Goal: Task Accomplishment & Management: Complete application form

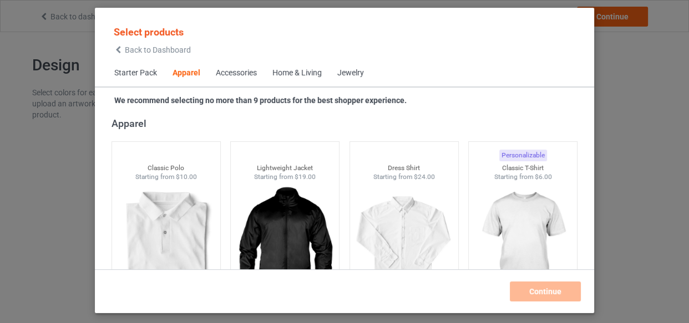
click at [303, 73] on div "Home & Living" at bounding box center [296, 73] width 49 height 11
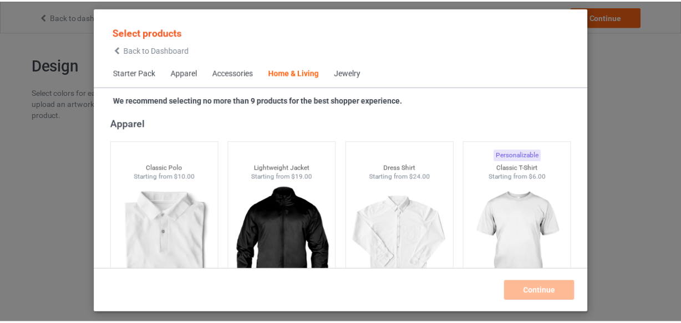
scroll to position [5001, 0]
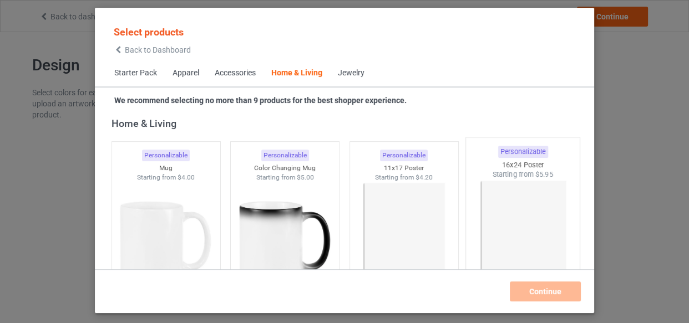
drag, startPoint x: 389, startPoint y: 176, endPoint x: 487, endPoint y: 200, distance: 100.3
click at [390, 177] on div "Starting from $4.20" at bounding box center [404, 177] width 108 height 9
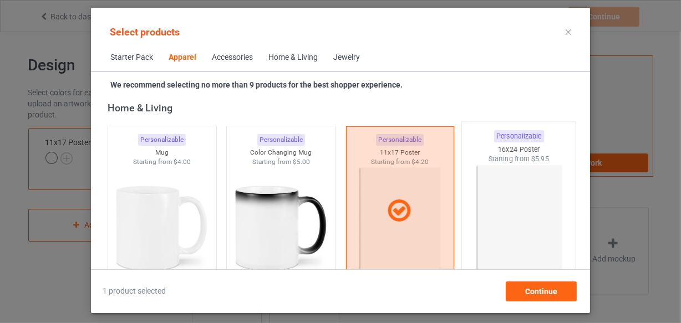
click at [504, 200] on img at bounding box center [519, 229] width 104 height 130
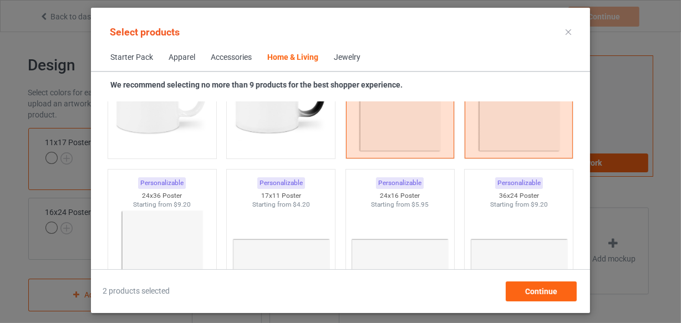
scroll to position [5202, 0]
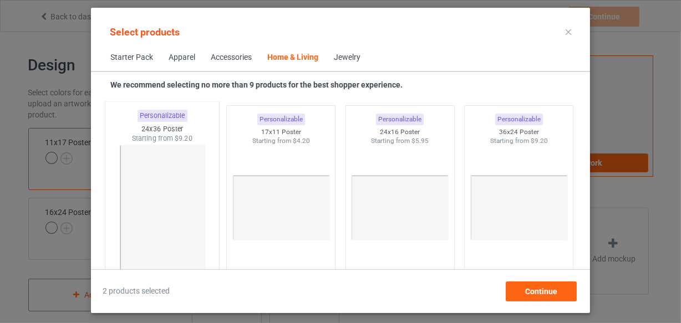
click at [175, 177] on img at bounding box center [162, 209] width 104 height 130
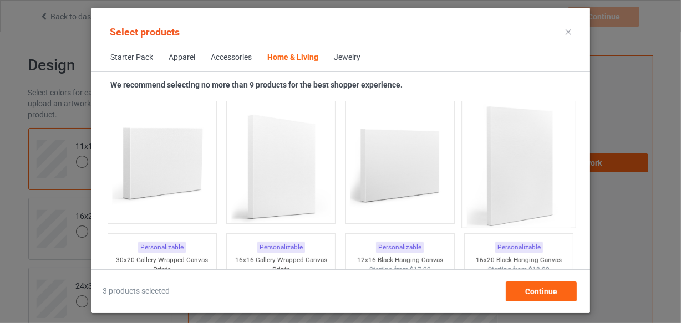
click at [501, 169] on img at bounding box center [519, 166] width 104 height 130
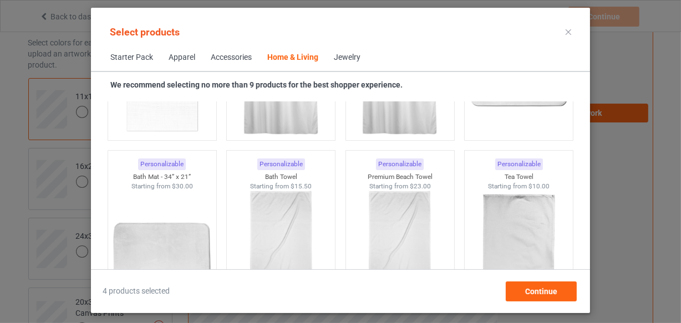
scroll to position [6715, 0]
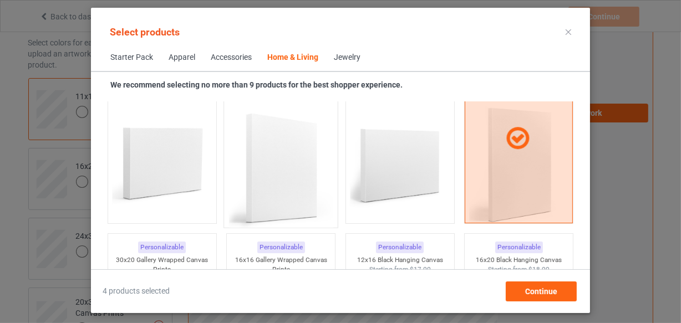
click at [282, 162] on img at bounding box center [281, 166] width 104 height 130
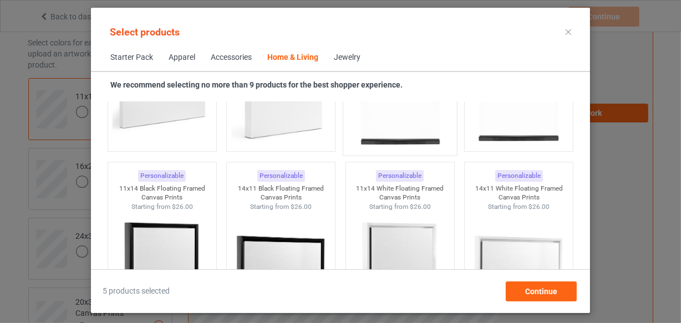
click at [381, 144] on img at bounding box center [400, 84] width 104 height 130
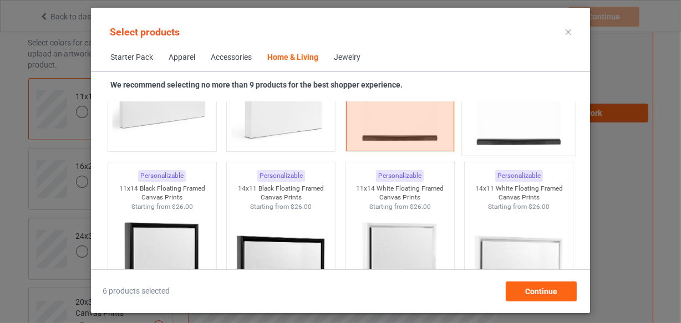
click at [506, 115] on img at bounding box center [519, 84] width 104 height 130
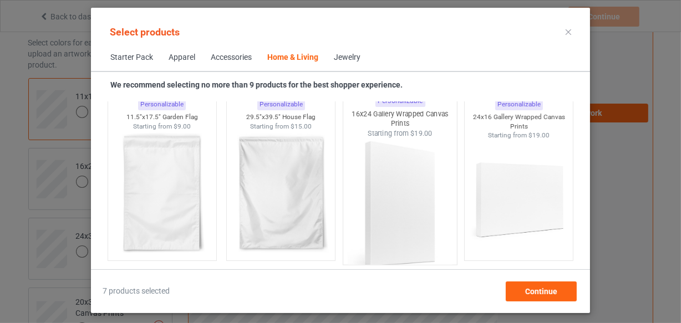
click at [394, 174] on img at bounding box center [400, 204] width 104 height 130
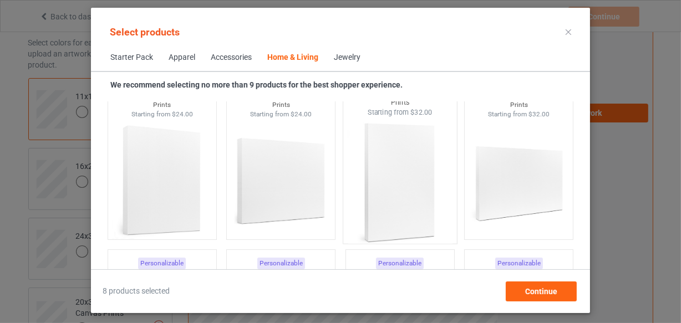
click at [389, 181] on img at bounding box center [400, 182] width 104 height 130
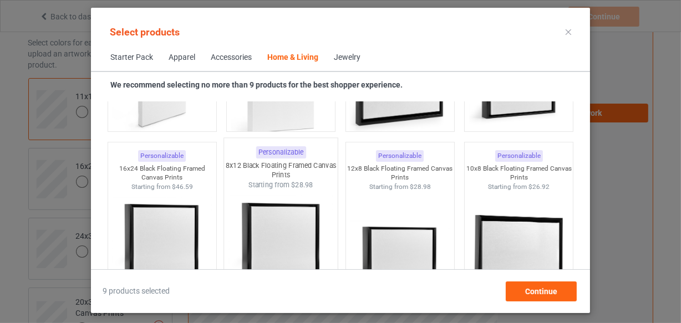
scroll to position [10244, 0]
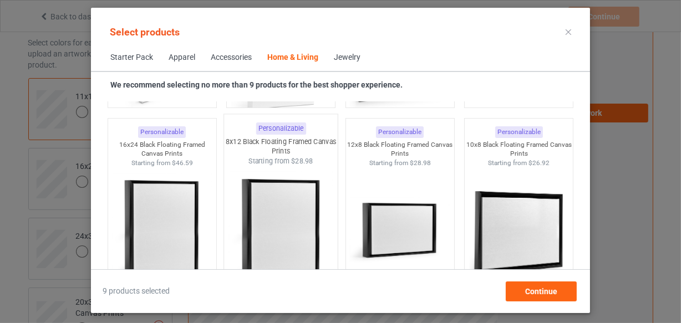
click at [279, 123] on div "Personalizable" at bounding box center [281, 129] width 50 height 12
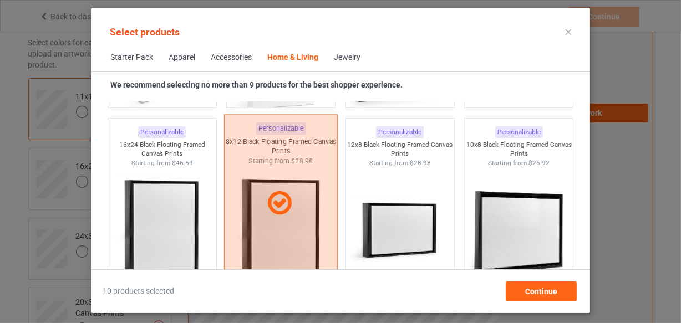
click at [279, 123] on div at bounding box center [281, 203] width 114 height 178
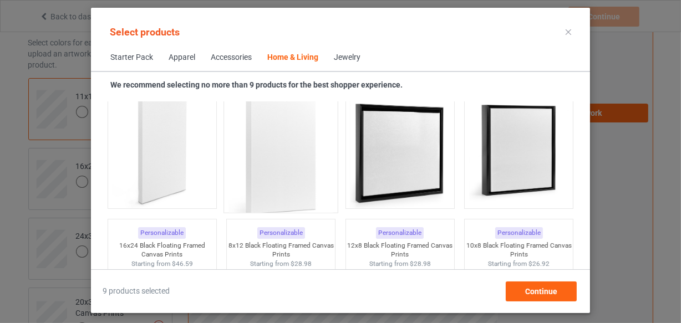
click at [281, 154] on img at bounding box center [281, 152] width 104 height 130
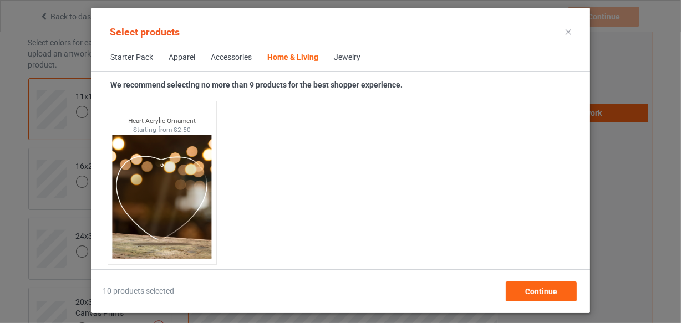
scroll to position [11720, 0]
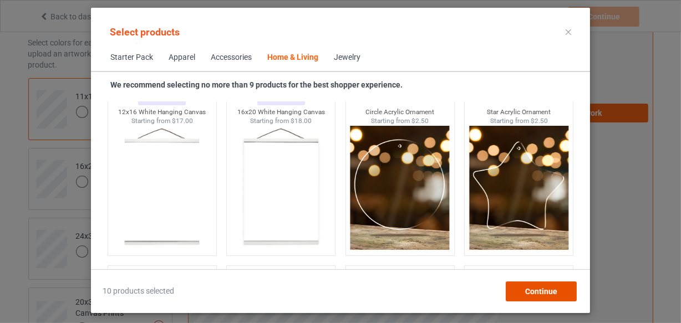
click at [542, 295] on span "Continue" at bounding box center [541, 291] width 32 height 9
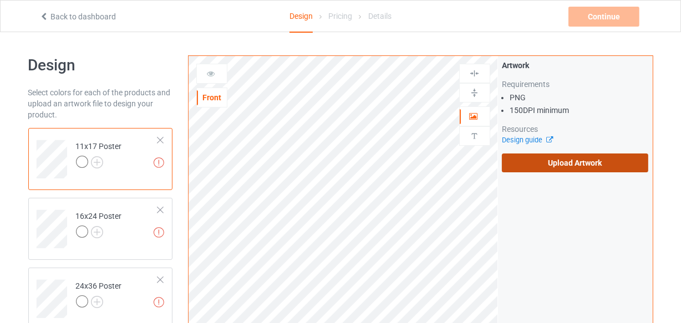
click at [589, 162] on label "Upload Artwork" at bounding box center [575, 163] width 147 height 19
click at [0, 0] on input "Upload Artwork" at bounding box center [0, 0] width 0 height 0
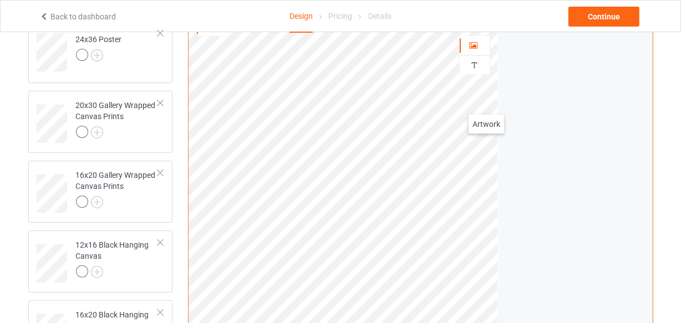
scroll to position [151, 0]
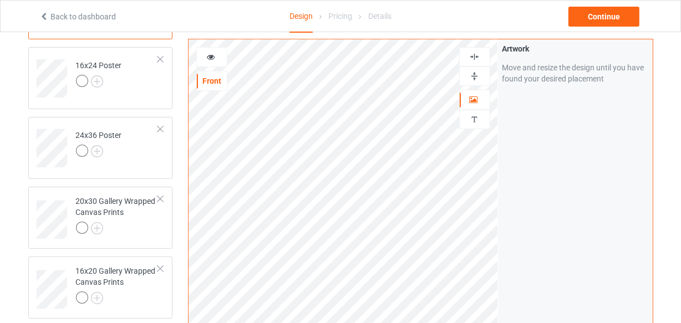
click at [476, 57] on img at bounding box center [474, 57] width 11 height 11
click at [473, 73] on img at bounding box center [474, 76] width 11 height 11
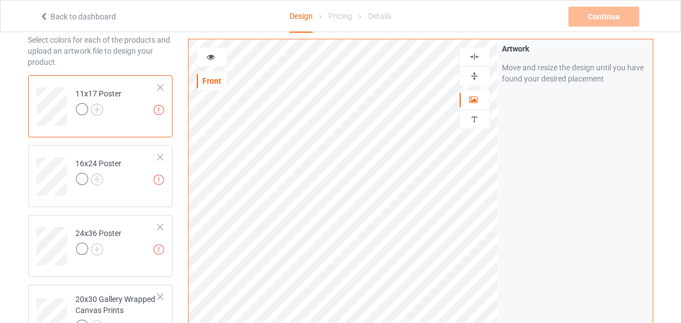
scroll to position [0, 0]
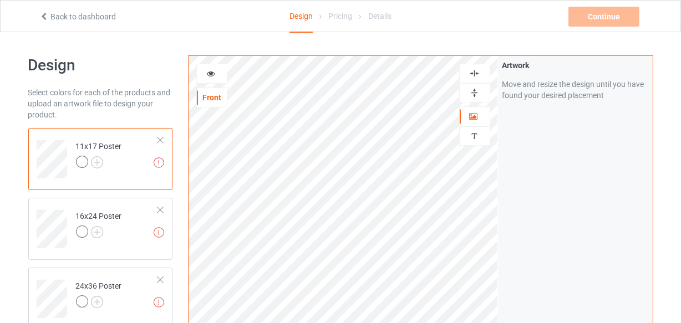
click at [471, 72] on img at bounding box center [474, 73] width 11 height 11
click at [475, 93] on img at bounding box center [474, 93] width 11 height 11
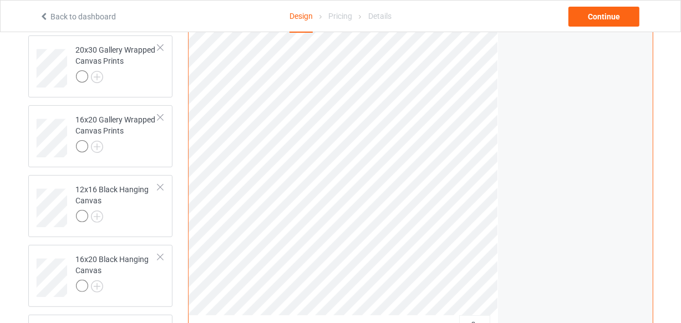
scroll to position [50, 0]
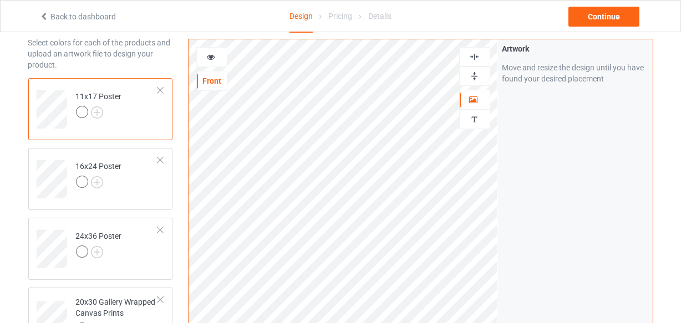
click at [471, 59] on img at bounding box center [474, 57] width 11 height 11
click at [472, 77] on img at bounding box center [474, 76] width 11 height 11
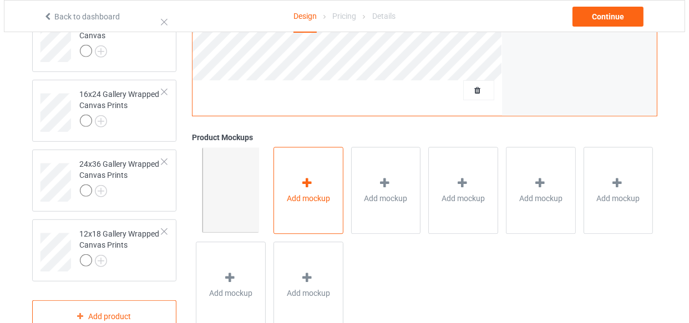
scroll to position [571, 0]
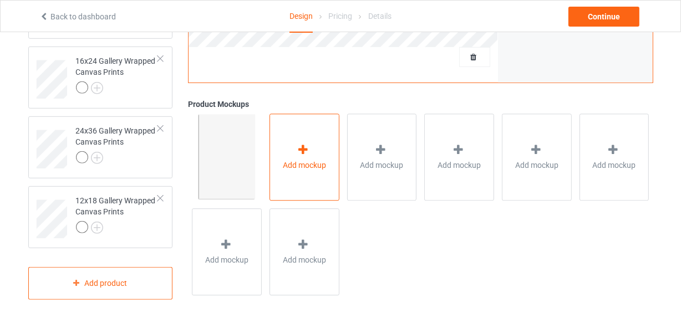
click at [295, 133] on div "Add mockup" at bounding box center [304, 157] width 70 height 87
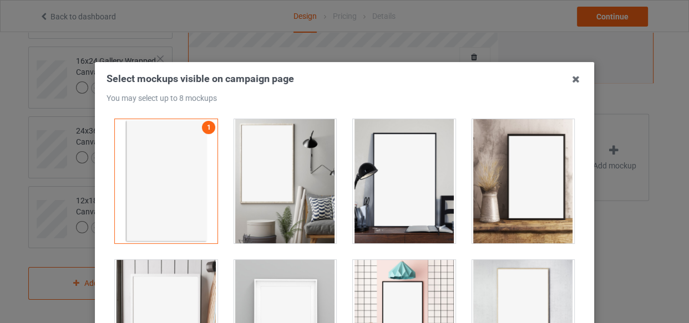
click at [271, 189] on div at bounding box center [285, 181] width 103 height 124
click at [367, 185] on div at bounding box center [404, 181] width 103 height 124
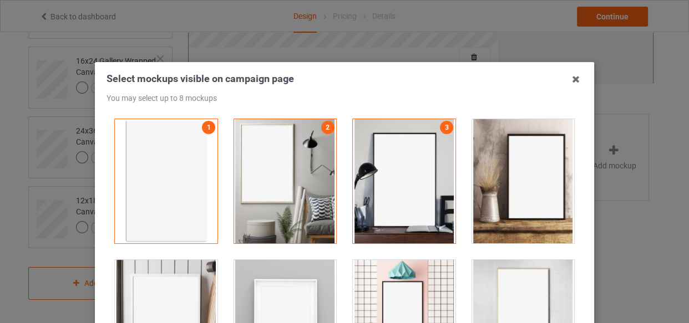
drag, startPoint x: 548, startPoint y: 177, endPoint x: 530, endPoint y: 182, distance: 19.4
click at [547, 177] on div at bounding box center [523, 181] width 103 height 124
click at [150, 279] on div at bounding box center [166, 322] width 103 height 124
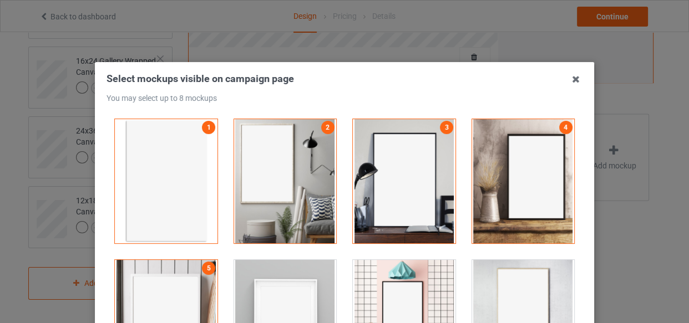
click at [263, 287] on div at bounding box center [285, 322] width 103 height 124
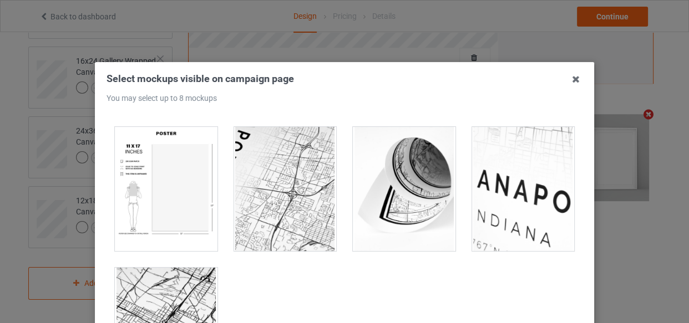
click at [159, 195] on div at bounding box center [166, 189] width 103 height 124
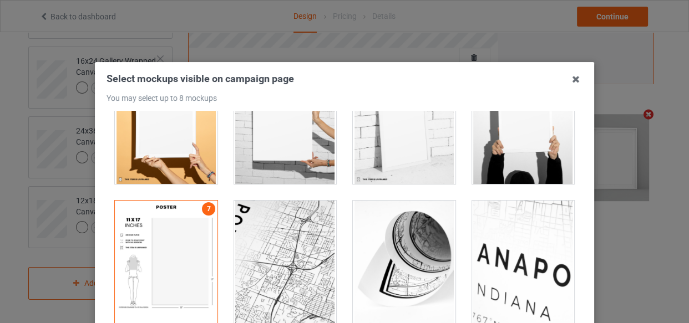
scroll to position [1059, 0]
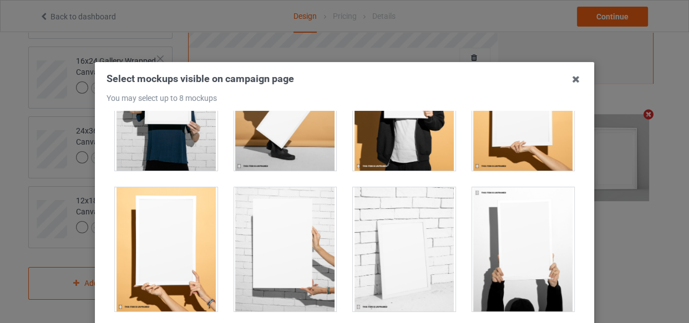
click at [186, 245] on div at bounding box center [166, 249] width 103 height 124
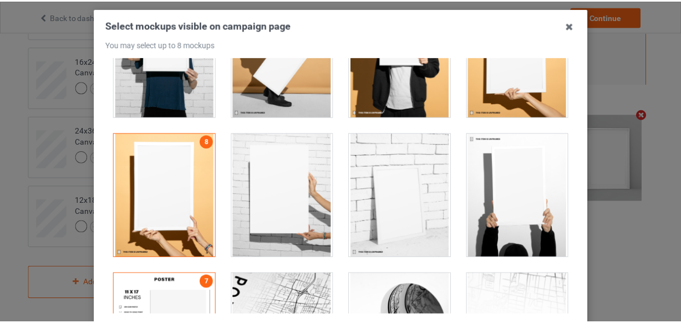
scroll to position [159, 0]
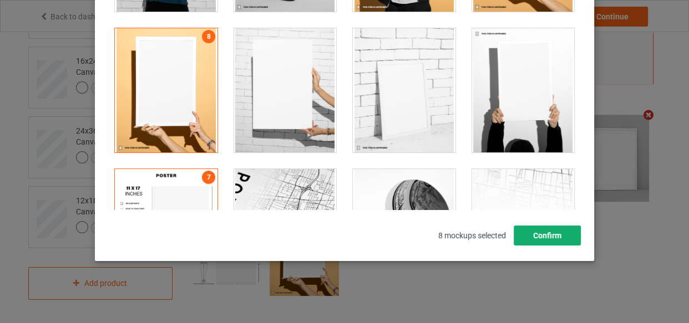
click at [532, 238] on button "Confirm" at bounding box center [546, 236] width 67 height 20
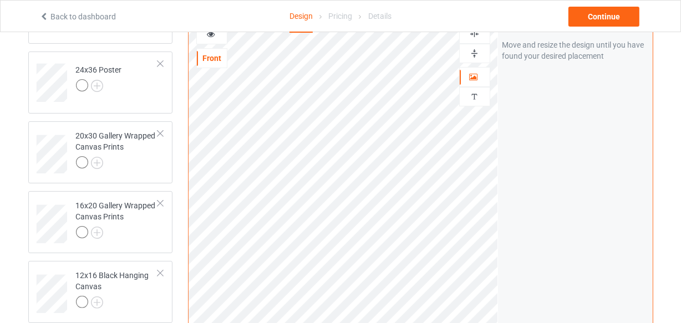
scroll to position [0, 0]
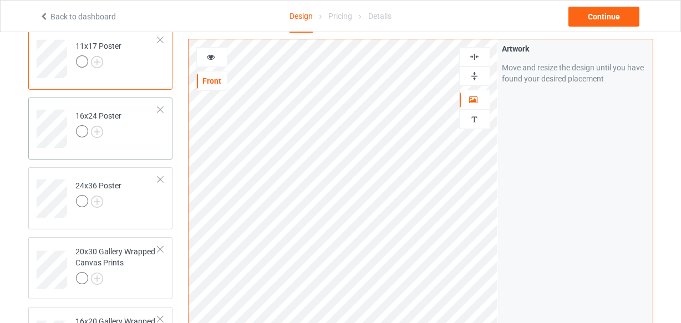
click at [126, 134] on td "16x24 Poster" at bounding box center [117, 125] width 95 height 46
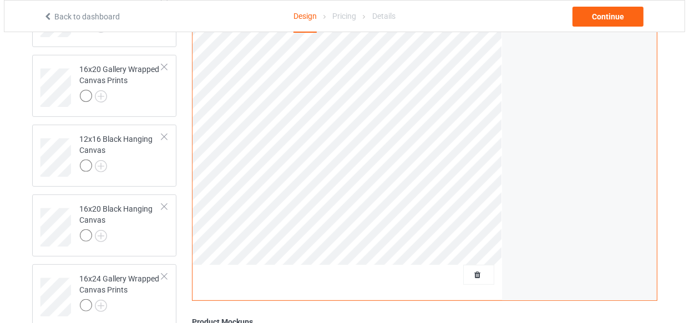
scroll to position [555, 0]
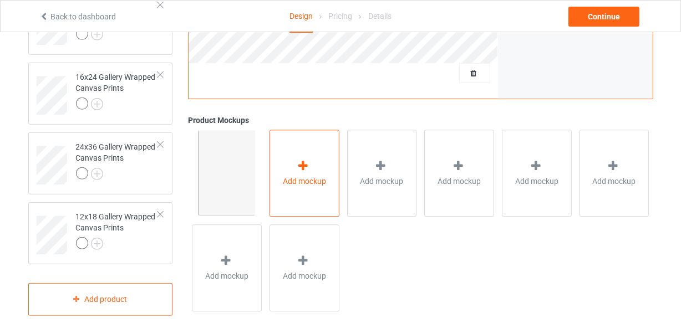
click at [305, 176] on span "Add mockup" at bounding box center [304, 181] width 43 height 11
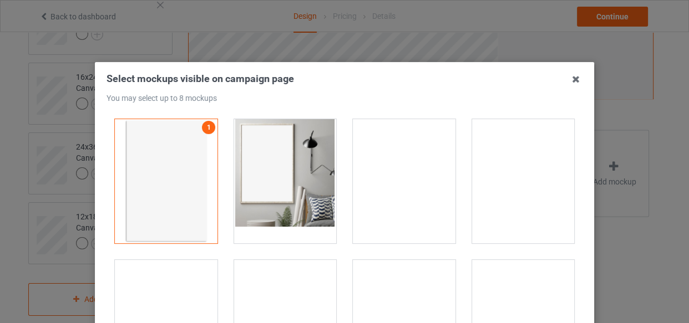
click at [266, 165] on div at bounding box center [285, 181] width 103 height 124
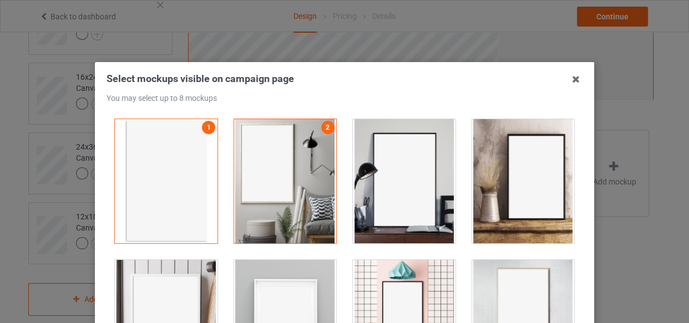
drag, startPoint x: 362, startPoint y: 170, endPoint x: 386, endPoint y: 178, distance: 25.6
click at [363, 171] on div at bounding box center [404, 181] width 103 height 124
click at [522, 171] on div at bounding box center [523, 181] width 103 height 124
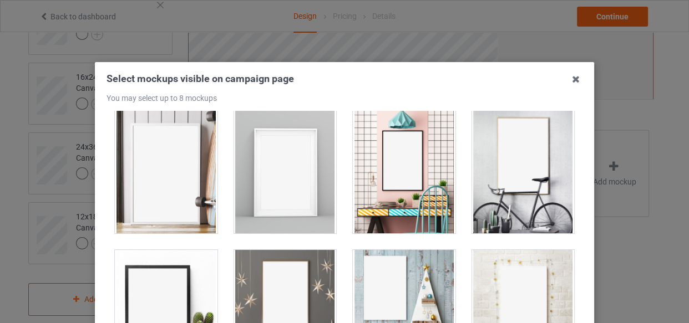
click at [159, 184] on div at bounding box center [166, 171] width 103 height 124
click at [316, 178] on div at bounding box center [285, 171] width 103 height 124
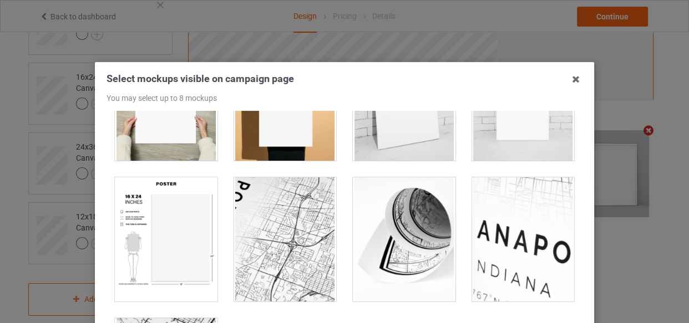
click at [165, 213] on div at bounding box center [166, 239] width 103 height 124
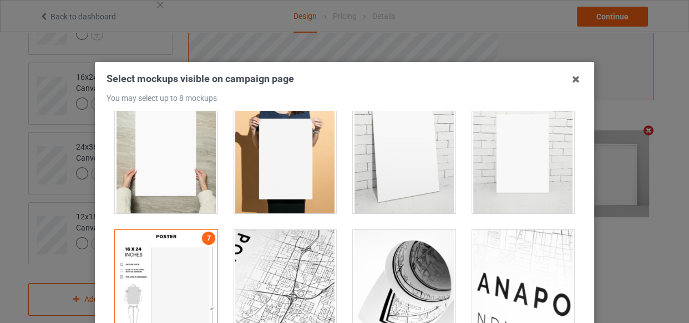
scroll to position [1109, 0]
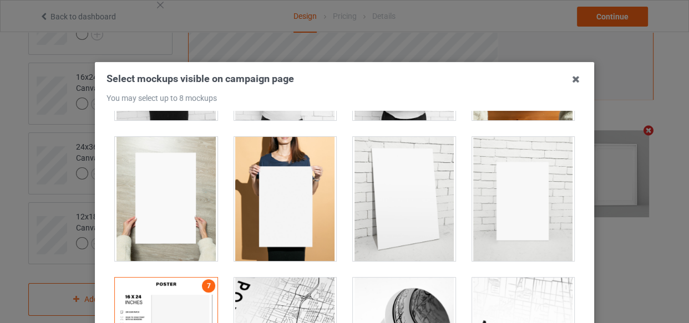
click at [272, 206] on div at bounding box center [285, 199] width 103 height 124
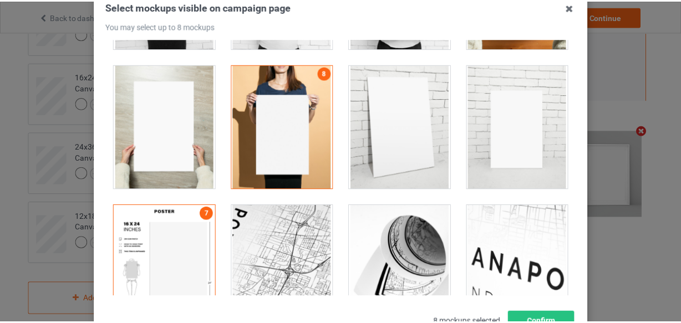
scroll to position [159, 0]
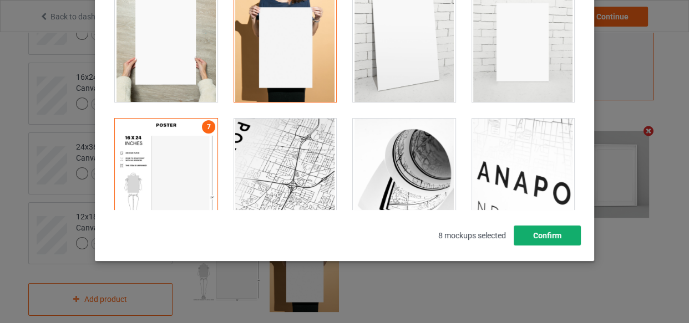
click at [540, 238] on button "Confirm" at bounding box center [546, 236] width 67 height 20
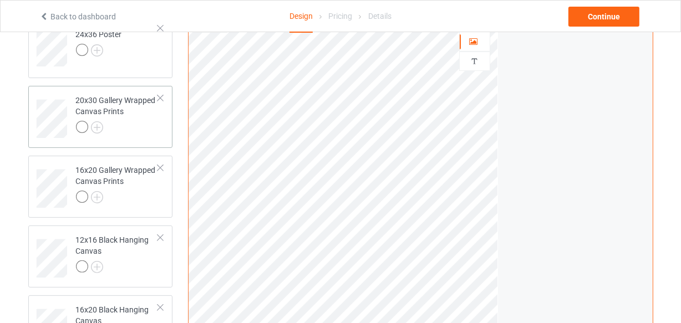
scroll to position [0, 0]
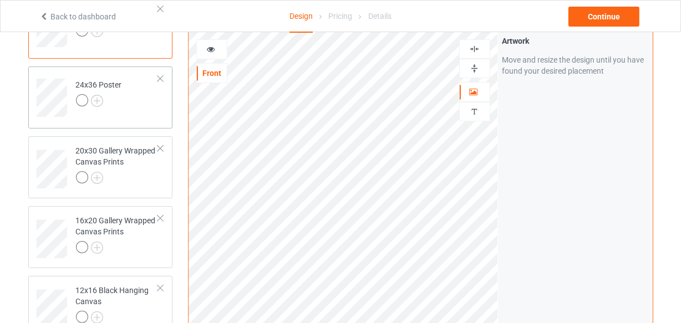
click at [124, 116] on div "24x36 Poster" at bounding box center [100, 98] width 145 height 62
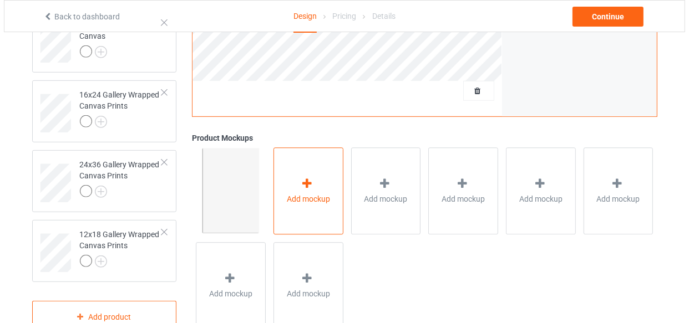
scroll to position [555, 0]
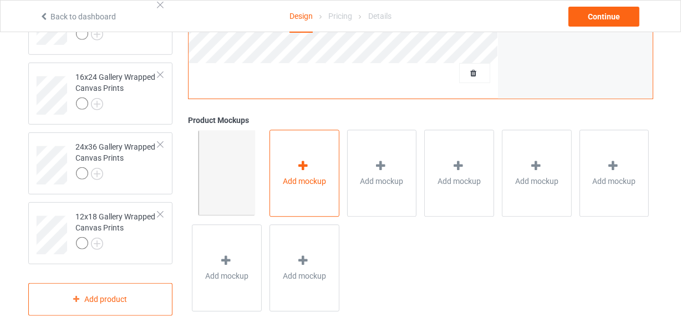
click at [305, 167] on icon at bounding box center [304, 166] width 14 height 12
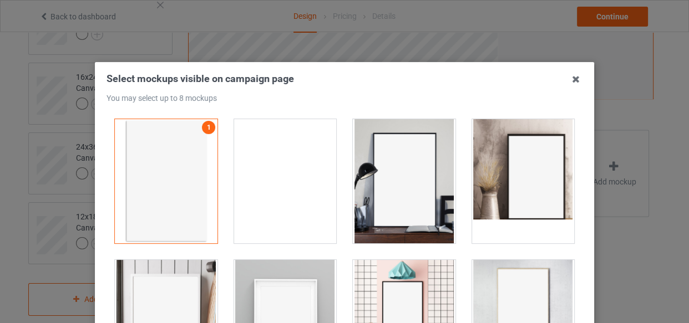
click at [268, 166] on div at bounding box center [285, 181] width 103 height 124
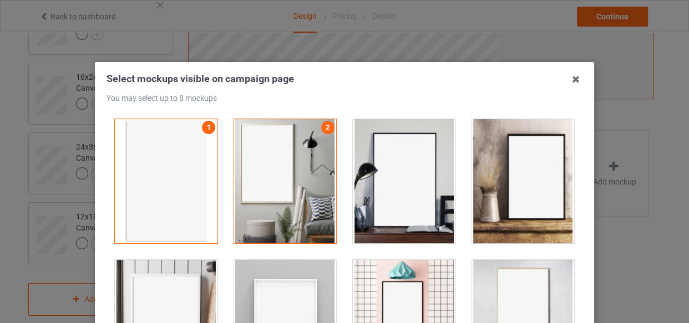
click at [408, 160] on div at bounding box center [404, 181] width 103 height 124
drag, startPoint x: 528, startPoint y: 166, endPoint x: 501, endPoint y: 173, distance: 28.5
click at [527, 166] on div at bounding box center [523, 181] width 103 height 124
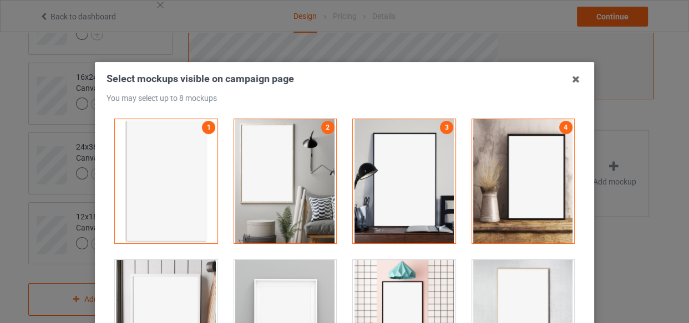
drag, startPoint x: 166, startPoint y: 284, endPoint x: 239, endPoint y: 287, distance: 72.7
click at [167, 284] on div at bounding box center [166, 322] width 103 height 124
click at [241, 287] on div at bounding box center [285, 322] width 103 height 124
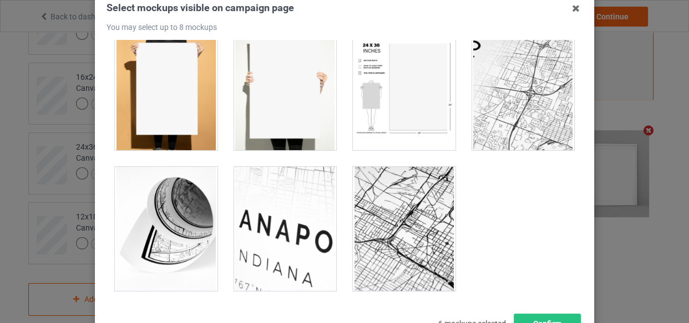
scroll to position [50, 0]
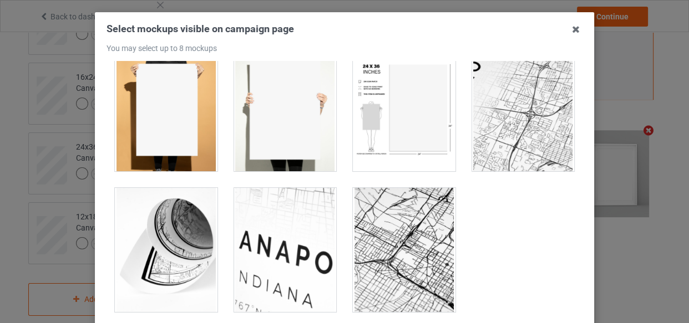
click at [390, 135] on div at bounding box center [404, 109] width 103 height 124
click at [161, 139] on div at bounding box center [166, 109] width 103 height 124
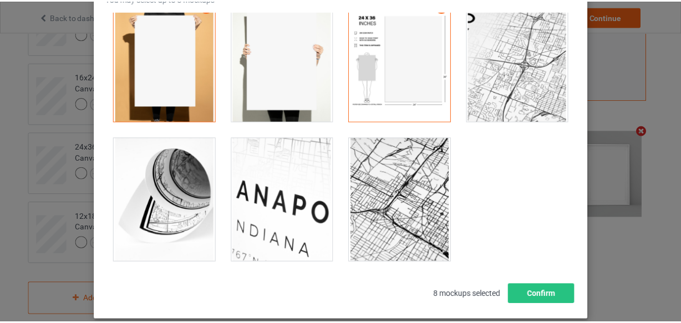
scroll to position [159, 0]
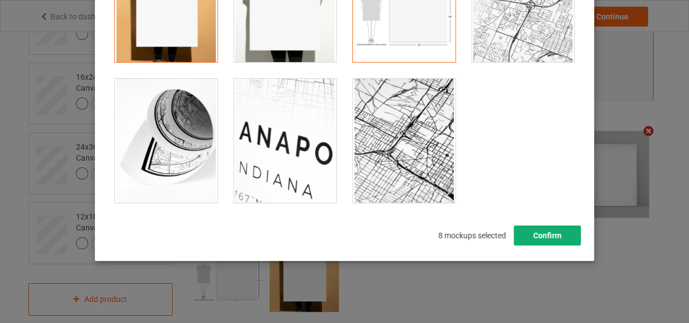
click at [558, 228] on button "Confirm" at bounding box center [546, 236] width 67 height 20
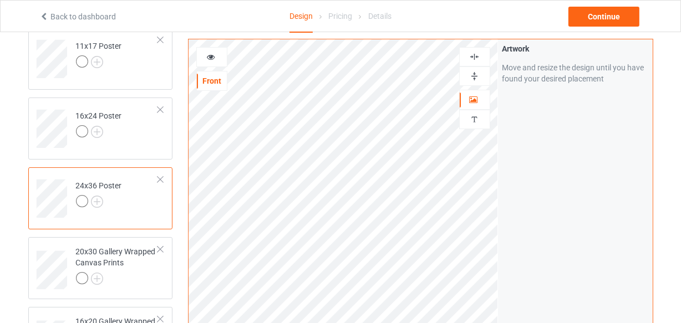
scroll to position [201, 0]
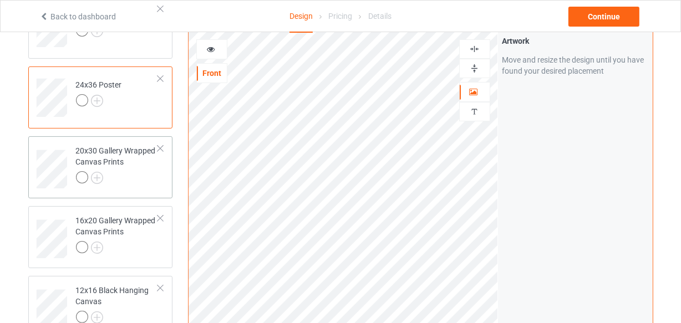
click at [128, 189] on td "20x30 Gallery Wrapped Canvas Prints" at bounding box center [117, 165] width 95 height 49
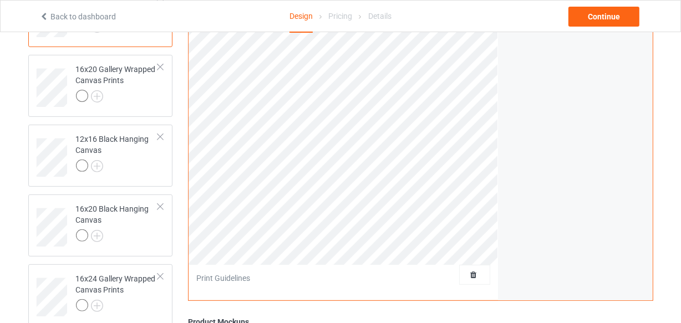
scroll to position [100, 0]
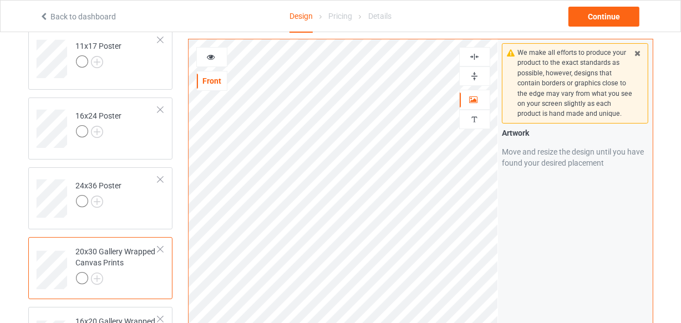
click at [475, 50] on div at bounding box center [474, 56] width 31 height 19
click at [476, 78] on img at bounding box center [474, 76] width 11 height 11
click at [476, 55] on img at bounding box center [474, 57] width 11 height 11
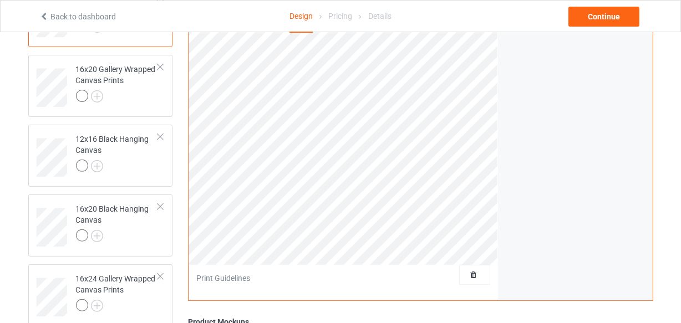
scroll to position [50, 0]
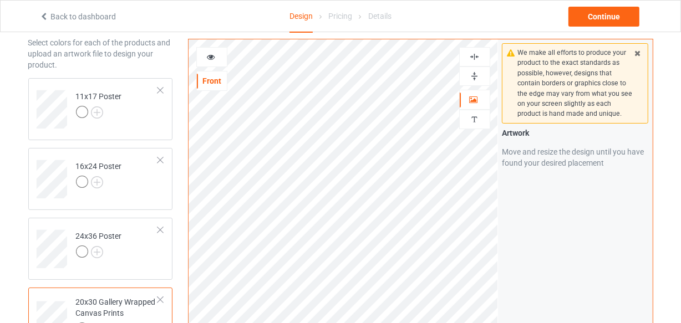
click at [475, 55] on img at bounding box center [474, 57] width 11 height 11
click at [471, 77] on img at bounding box center [474, 76] width 11 height 11
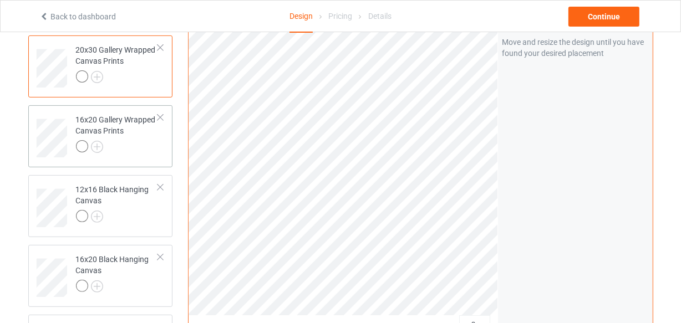
click at [143, 149] on div at bounding box center [117, 148] width 83 height 16
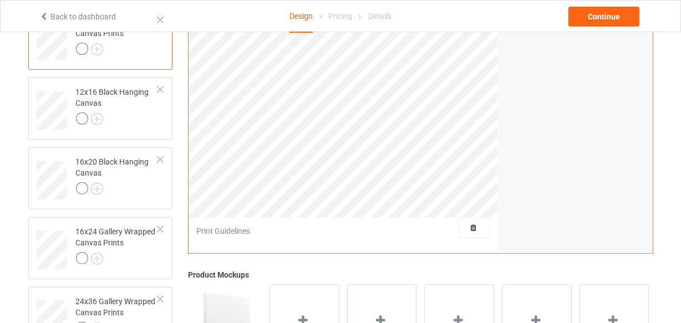
scroll to position [252, 0]
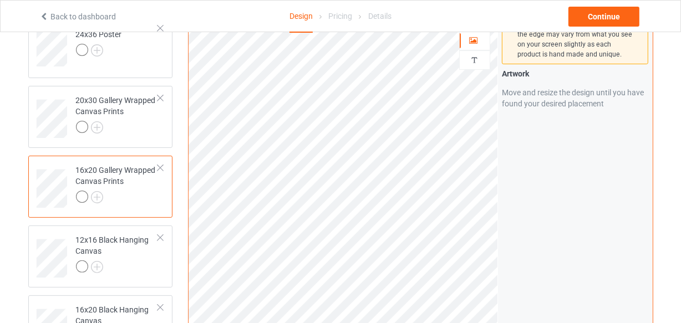
click at [161, 166] on div at bounding box center [160, 168] width 8 height 8
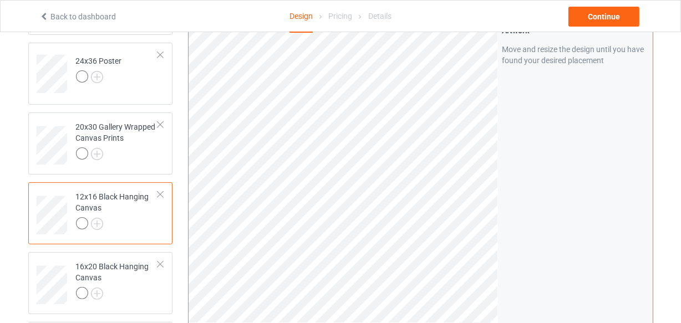
scroll to position [201, 0]
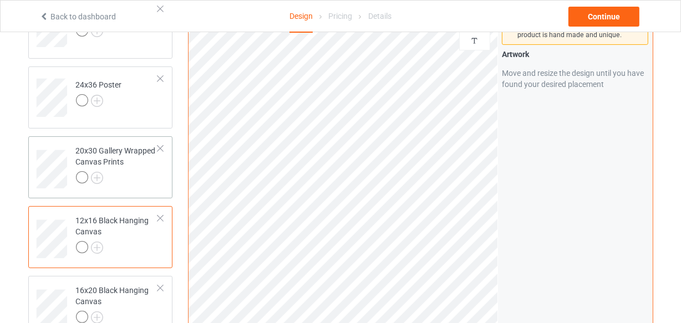
click at [137, 170] on div "20x30 Gallery Wrapped Canvas Prints" at bounding box center [117, 164] width 83 height 38
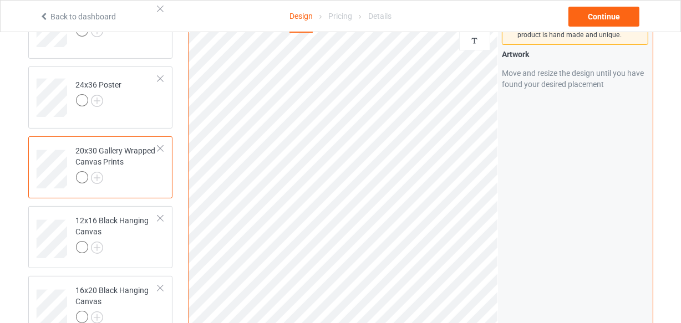
scroll to position [302, 0]
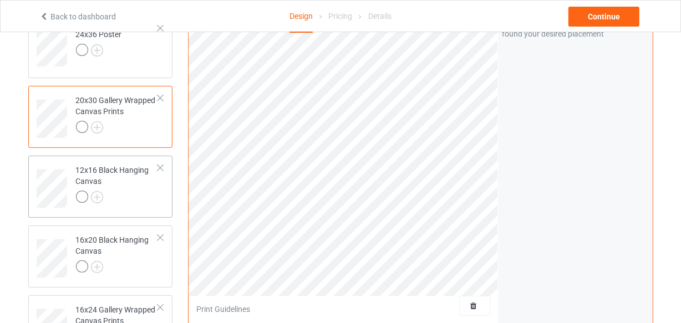
click at [129, 184] on div "12x16 Black Hanging Canvas" at bounding box center [117, 184] width 83 height 38
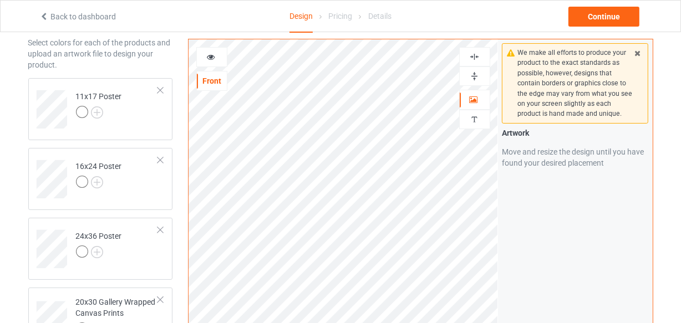
click at [473, 57] on img at bounding box center [474, 57] width 11 height 11
click at [477, 76] on img at bounding box center [474, 76] width 11 height 11
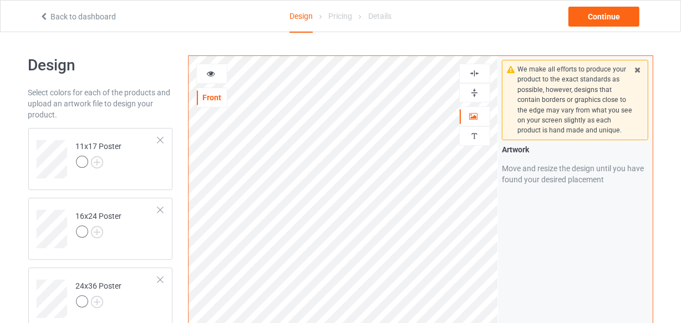
click at [472, 72] on img at bounding box center [474, 73] width 11 height 11
click at [472, 89] on img at bounding box center [474, 93] width 11 height 11
click at [476, 72] on img at bounding box center [474, 73] width 11 height 11
click at [474, 93] on img at bounding box center [474, 93] width 11 height 11
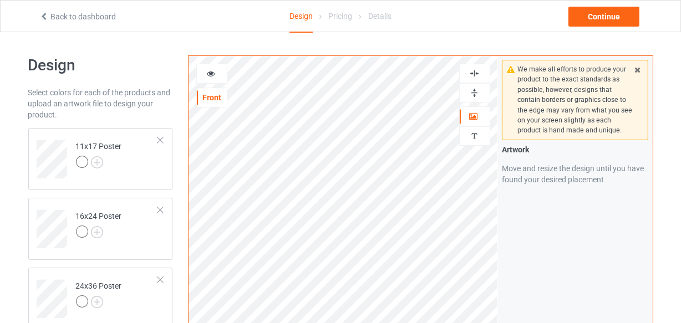
click at [474, 94] on img at bounding box center [474, 93] width 11 height 11
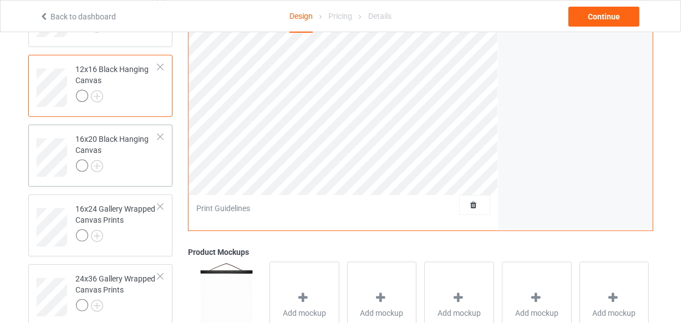
click at [135, 163] on div at bounding box center [117, 168] width 83 height 16
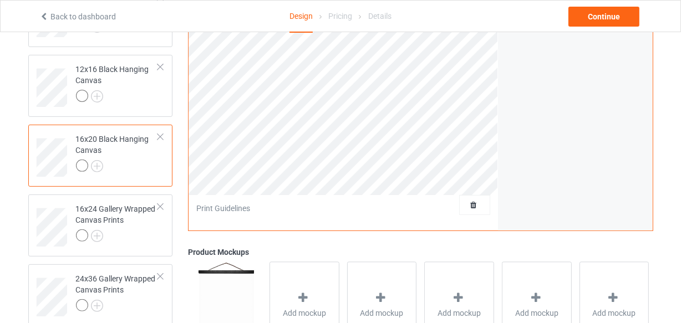
click at [504, 201] on div "Print quality: Great ( 14.88 " x 22.32 " @ 241 DPI) Front Artwork Personalized …" at bounding box center [420, 20] width 465 height 423
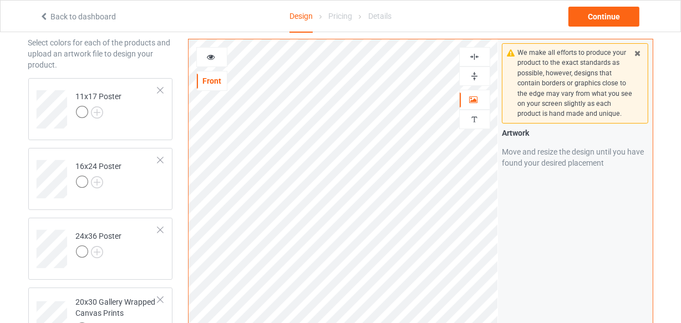
click at [479, 57] on img at bounding box center [474, 57] width 11 height 11
click at [472, 80] on img at bounding box center [474, 76] width 11 height 11
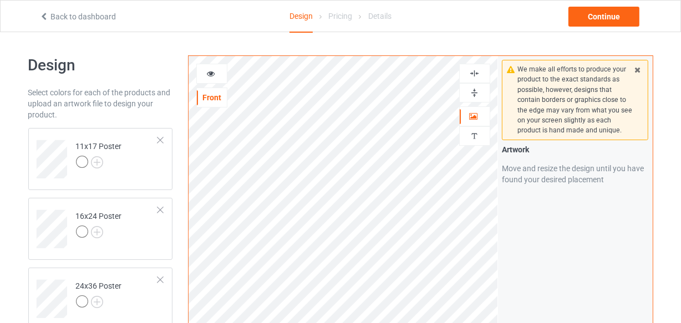
click at [475, 73] on img at bounding box center [474, 73] width 11 height 11
click at [476, 89] on img at bounding box center [474, 93] width 11 height 11
click at [479, 74] on img at bounding box center [474, 73] width 11 height 11
click at [472, 92] on img at bounding box center [474, 93] width 11 height 11
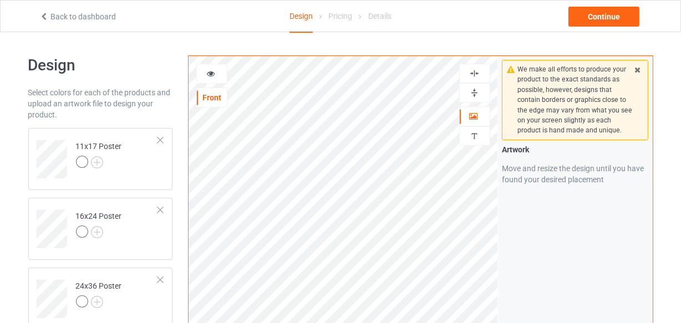
click at [472, 92] on img at bounding box center [474, 93] width 11 height 11
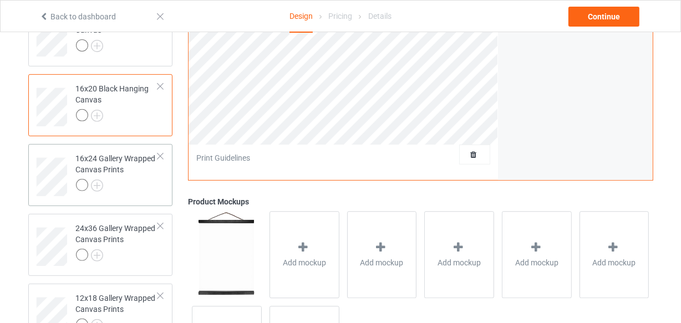
drag, startPoint x: 130, startPoint y: 184, endPoint x: 146, endPoint y: 178, distance: 17.2
click at [130, 184] on div at bounding box center [117, 187] width 83 height 16
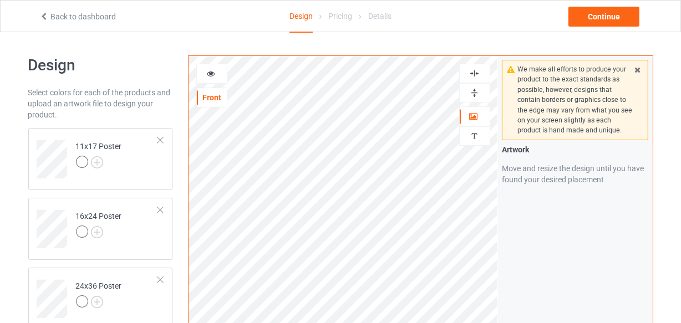
click at [478, 67] on div at bounding box center [474, 73] width 31 height 19
drag, startPoint x: 469, startPoint y: 93, endPoint x: 469, endPoint y: 80, distance: 13.3
click at [470, 93] on img at bounding box center [474, 93] width 11 height 11
click at [473, 73] on img at bounding box center [474, 73] width 11 height 11
click at [474, 73] on img at bounding box center [474, 73] width 11 height 11
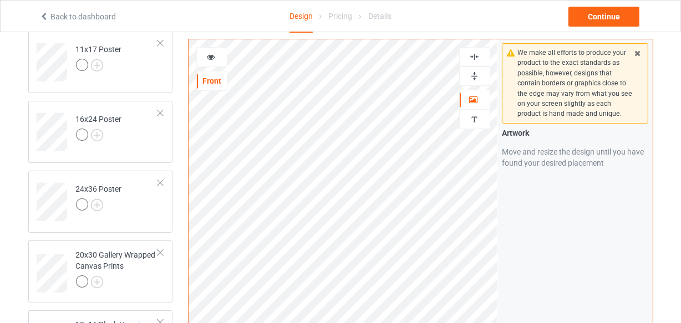
scroll to position [201, 0]
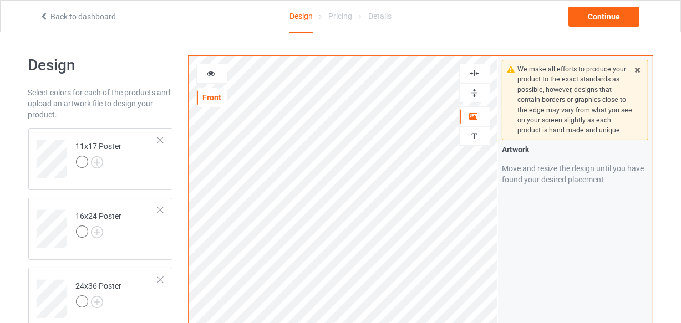
click at [474, 74] on img at bounding box center [474, 73] width 11 height 11
click at [476, 91] on img at bounding box center [474, 93] width 11 height 11
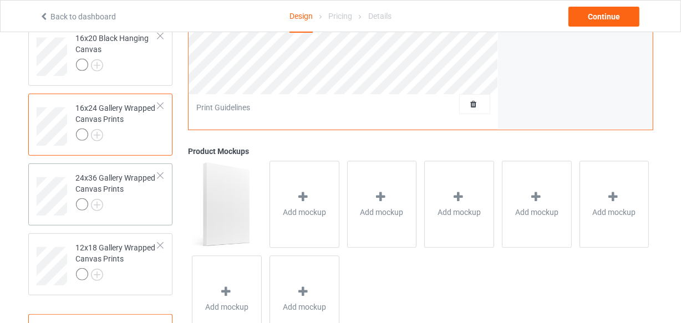
click at [134, 202] on div at bounding box center [117, 207] width 83 height 16
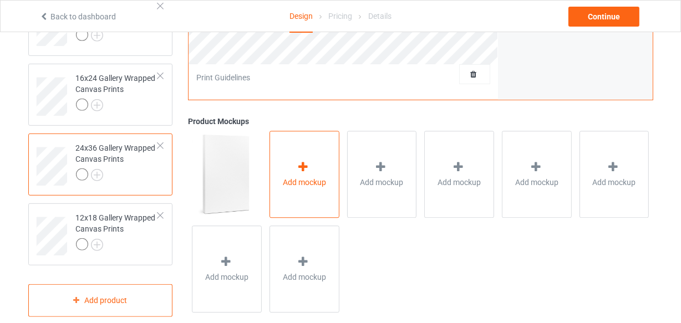
scroll to position [500, 0]
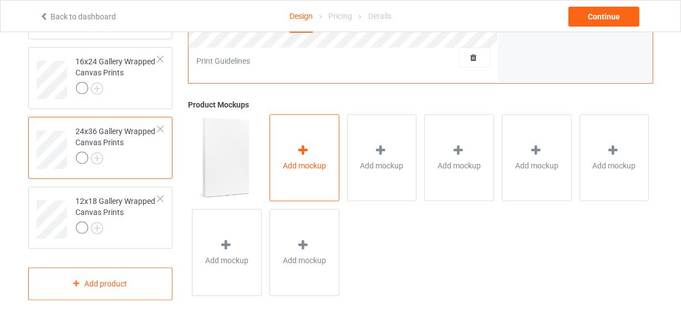
click at [290, 134] on div "Add mockup" at bounding box center [304, 158] width 70 height 87
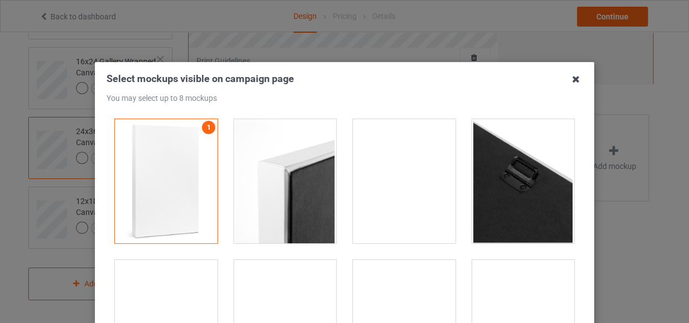
click at [571, 81] on icon at bounding box center [576, 79] width 18 height 18
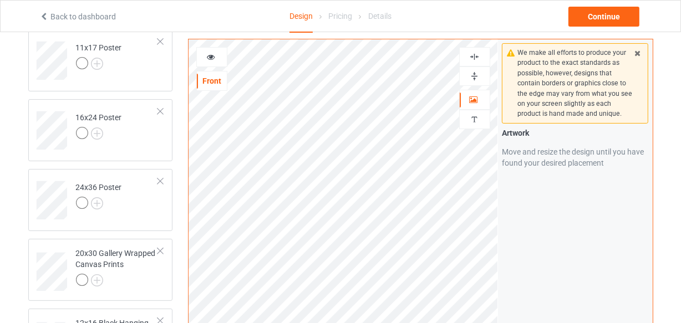
scroll to position [47, 0]
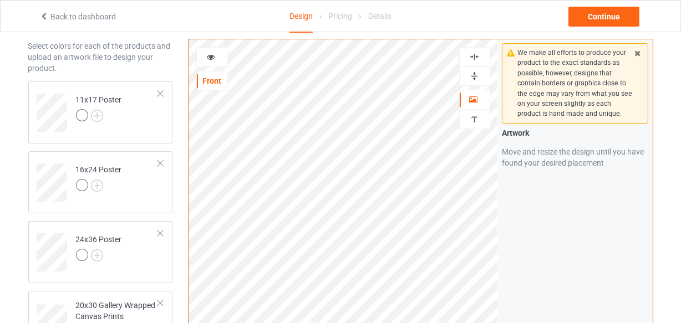
click at [474, 58] on img at bounding box center [474, 57] width 11 height 11
click at [472, 77] on img at bounding box center [474, 76] width 11 height 11
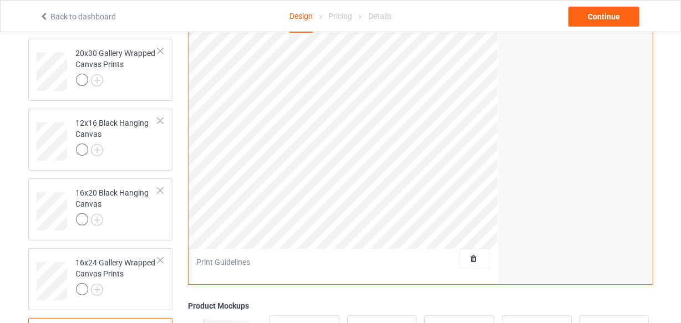
scroll to position [0, 0]
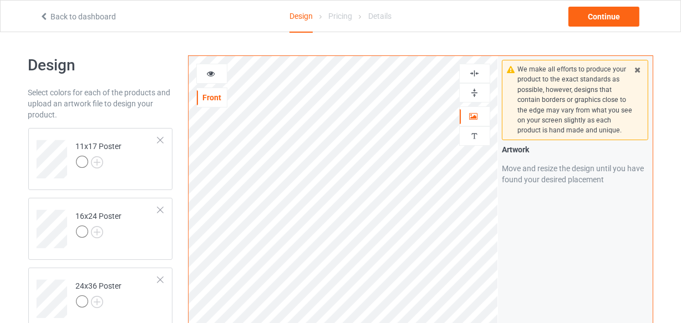
drag, startPoint x: 477, startPoint y: 69, endPoint x: 472, endPoint y: 80, distance: 12.9
click at [476, 69] on img at bounding box center [474, 73] width 11 height 11
click at [472, 94] on img at bounding box center [474, 93] width 11 height 11
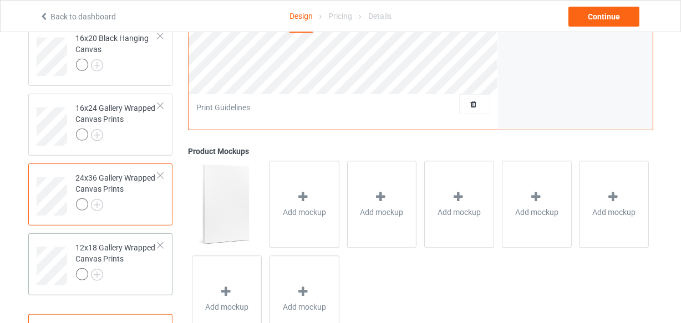
click at [120, 271] on div at bounding box center [117, 276] width 83 height 16
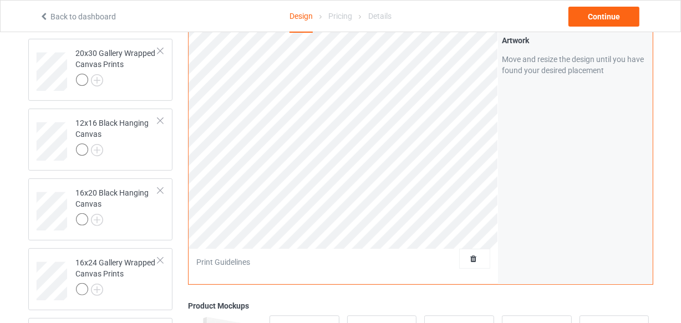
scroll to position [71, 0]
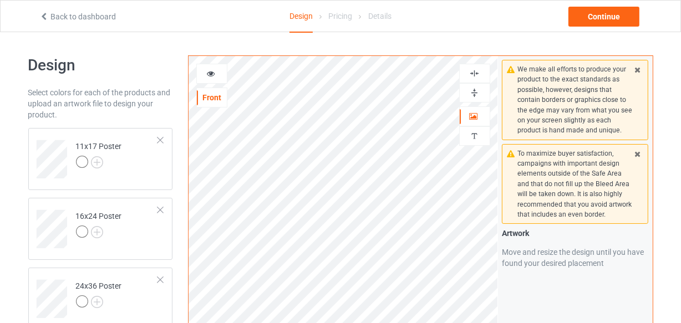
drag, startPoint x: 479, startPoint y: 73, endPoint x: 475, endPoint y: 91, distance: 18.7
click at [479, 74] on img at bounding box center [474, 73] width 11 height 11
click at [475, 91] on img at bounding box center [474, 93] width 11 height 11
click at [475, 92] on img at bounding box center [474, 93] width 11 height 11
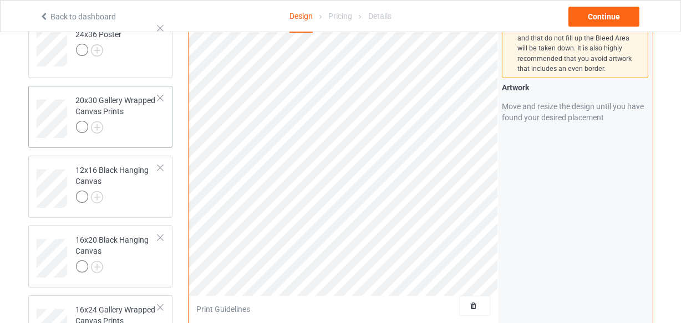
click at [130, 133] on div at bounding box center [117, 129] width 83 height 16
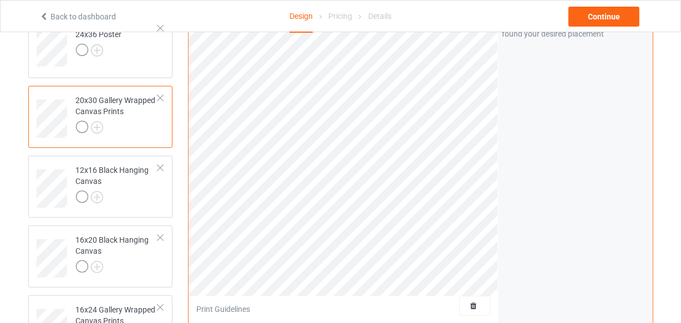
click at [143, 204] on div at bounding box center [117, 199] width 83 height 16
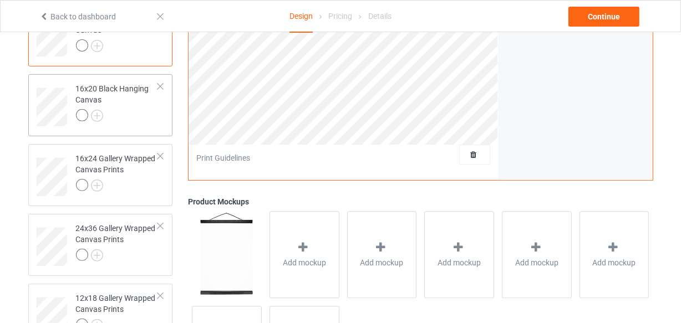
click at [143, 113] on div at bounding box center [117, 117] width 83 height 16
click at [139, 187] on div at bounding box center [117, 187] width 83 height 16
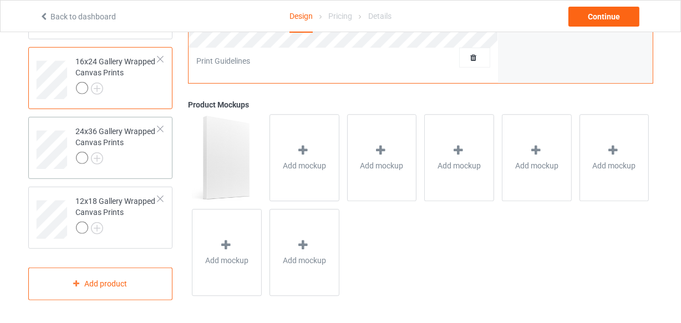
click at [131, 166] on div at bounding box center [117, 160] width 83 height 16
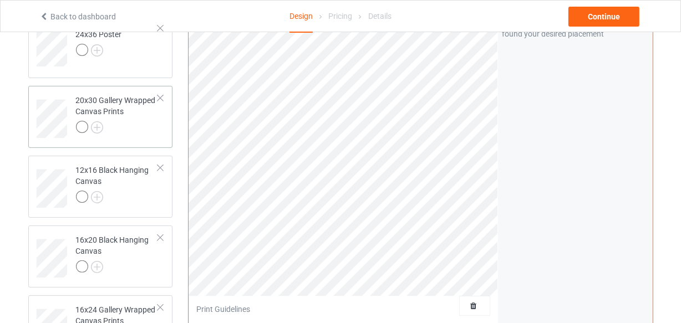
click at [131, 128] on div at bounding box center [117, 129] width 83 height 16
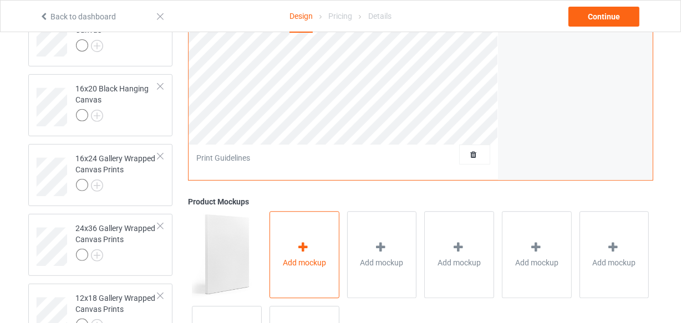
click at [305, 248] on icon at bounding box center [304, 248] width 14 height 12
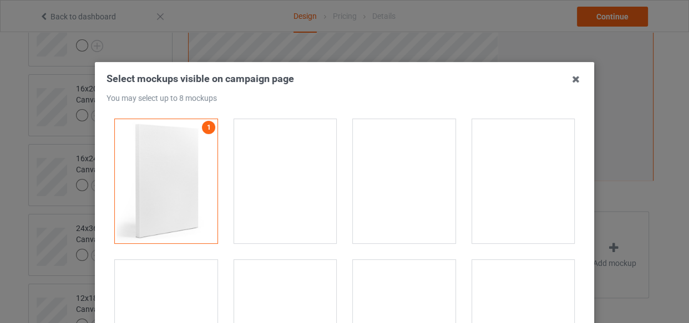
click at [269, 165] on div at bounding box center [285, 181] width 103 height 124
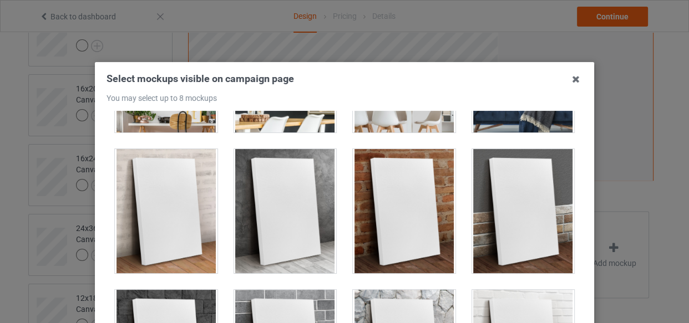
click at [283, 141] on div at bounding box center [285, 211] width 119 height 141
click at [282, 126] on div at bounding box center [285, 70] width 103 height 124
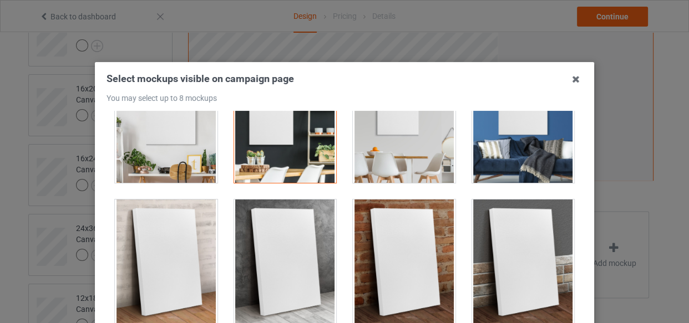
click at [404, 161] on div at bounding box center [404, 121] width 103 height 124
click at [526, 155] on div at bounding box center [523, 121] width 103 height 124
click at [523, 155] on div at bounding box center [523, 121] width 103 height 124
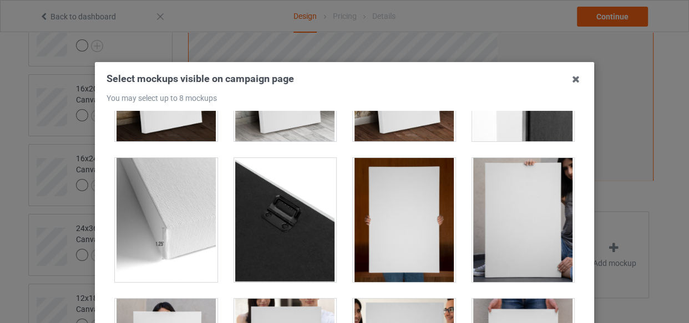
click at [291, 192] on div at bounding box center [285, 220] width 103 height 124
click at [193, 199] on div at bounding box center [166, 220] width 103 height 124
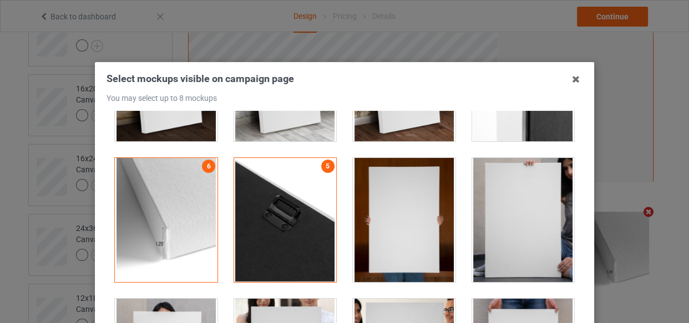
click at [174, 206] on div at bounding box center [166, 220] width 103 height 124
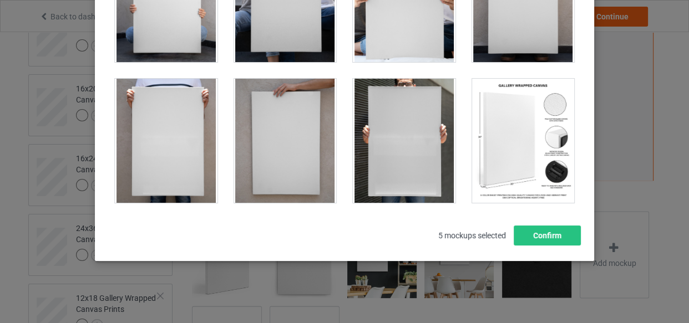
click at [525, 156] on div at bounding box center [523, 141] width 103 height 124
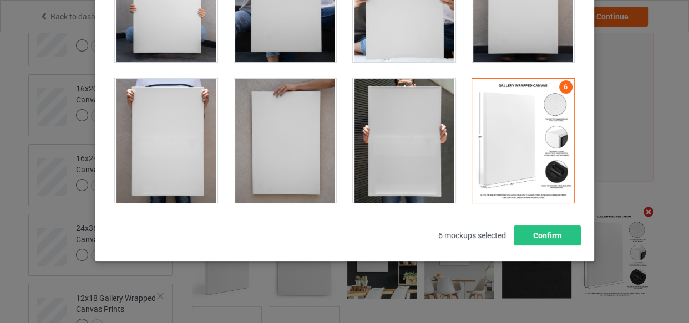
click at [425, 140] on div at bounding box center [404, 141] width 103 height 124
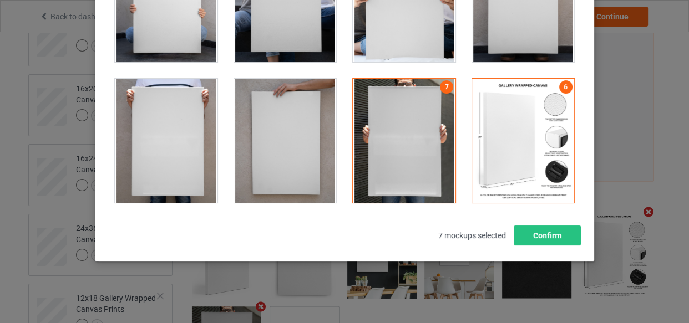
drag, startPoint x: 309, startPoint y: 129, endPoint x: 393, endPoint y: 127, distance: 83.2
click at [309, 129] on div at bounding box center [285, 141] width 103 height 124
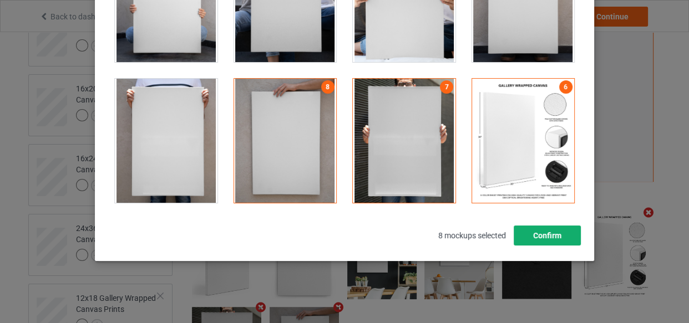
click at [548, 235] on button "Confirm" at bounding box center [546, 236] width 67 height 20
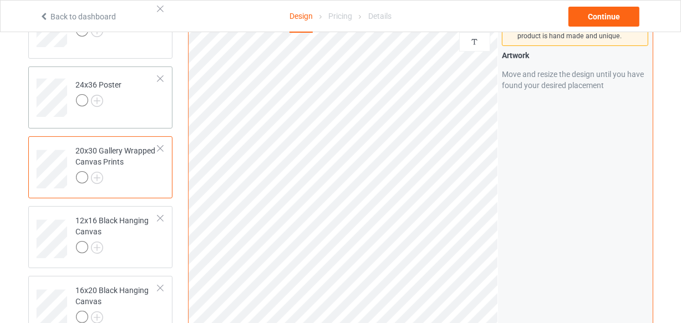
click at [129, 118] on div "24x36 Poster" at bounding box center [100, 98] width 145 height 62
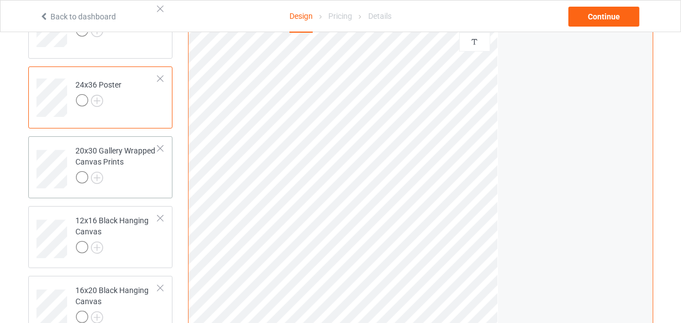
click at [130, 169] on div "20x30 Gallery Wrapped Canvas Prints" at bounding box center [117, 164] width 83 height 38
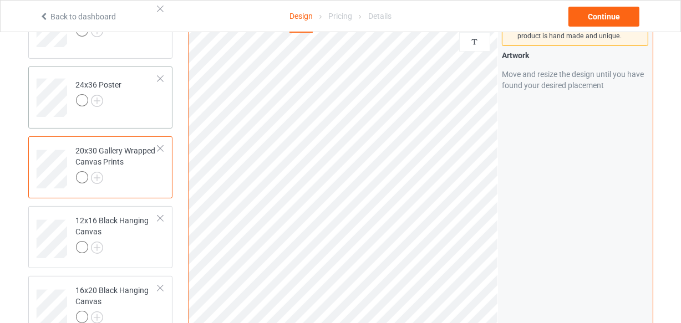
click at [134, 116] on td "24x36 Poster" at bounding box center [117, 94] width 95 height 46
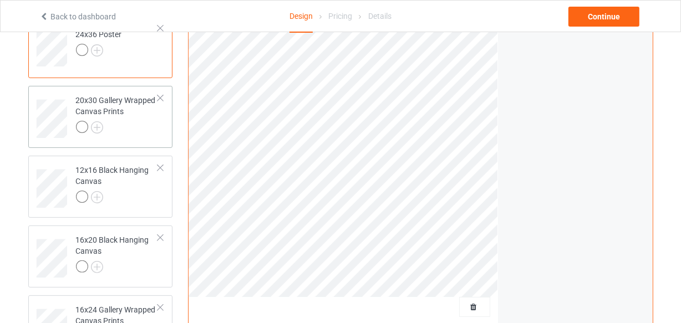
click at [136, 129] on div at bounding box center [117, 129] width 83 height 16
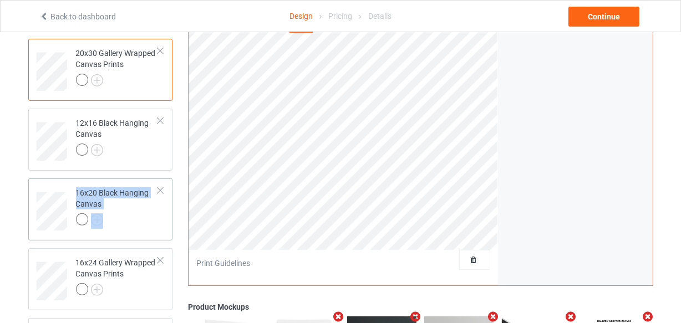
drag, startPoint x: 134, startPoint y: 217, endPoint x: 131, endPoint y: 179, distance: 38.9
click at [131, 179] on div "16x20 Black Hanging Canvas" at bounding box center [100, 210] width 145 height 62
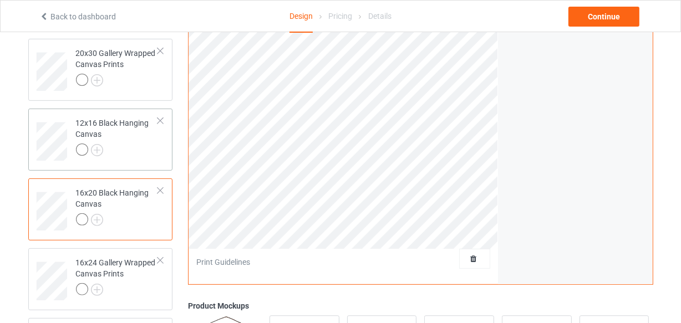
click at [136, 138] on div "12x16 Black Hanging Canvas" at bounding box center [117, 137] width 83 height 38
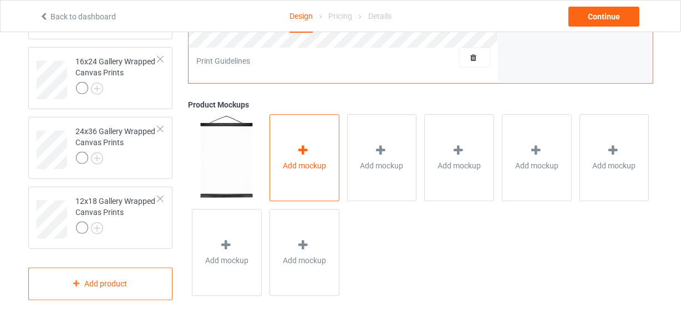
click at [290, 162] on span "Add mockup" at bounding box center [304, 165] width 43 height 11
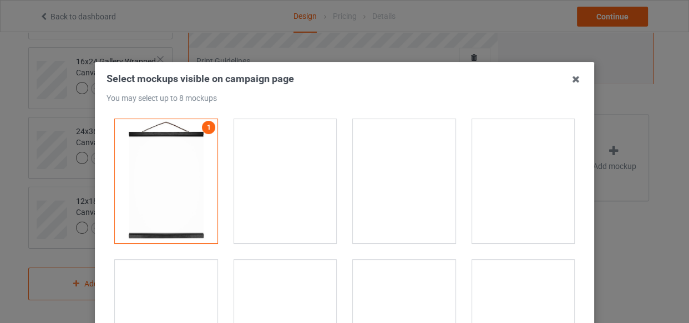
click at [297, 195] on div at bounding box center [285, 181] width 103 height 124
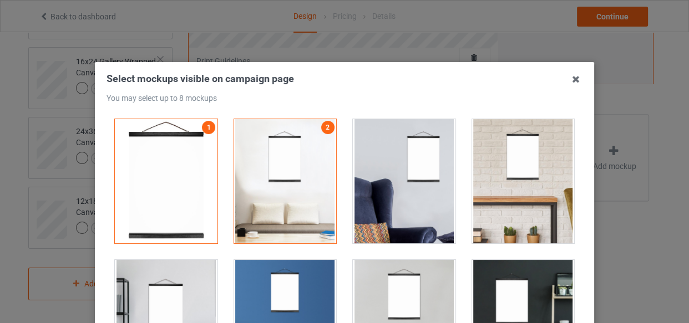
drag, startPoint x: 381, startPoint y: 196, endPoint x: 398, endPoint y: 196, distance: 17.2
click at [383, 196] on div at bounding box center [404, 181] width 103 height 124
click at [474, 190] on div at bounding box center [523, 181] width 103 height 124
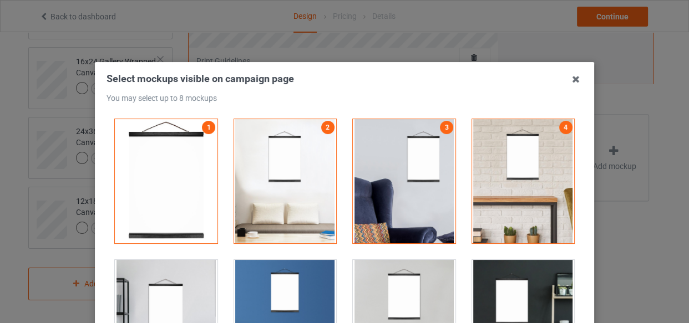
click at [176, 282] on div at bounding box center [166, 322] width 103 height 124
click at [238, 282] on div at bounding box center [285, 322] width 103 height 124
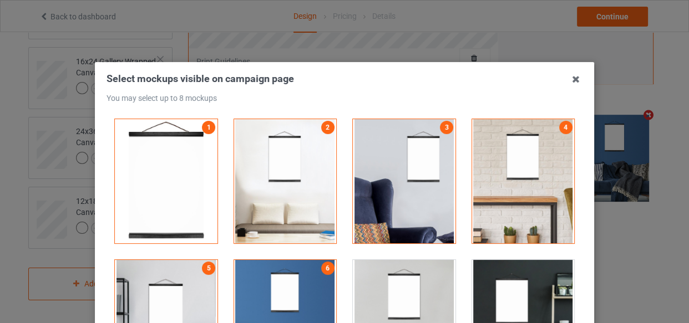
drag, startPoint x: 394, startPoint y: 286, endPoint x: 429, endPoint y: 263, distance: 41.7
click at [394, 286] on div at bounding box center [404, 322] width 103 height 124
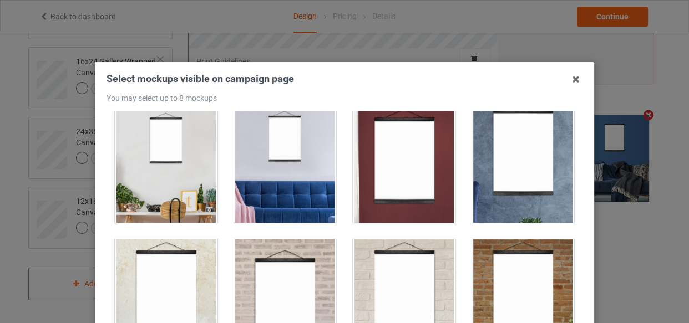
click at [382, 184] on div at bounding box center [404, 161] width 103 height 124
click at [405, 174] on div at bounding box center [404, 161] width 103 height 124
click at [150, 172] on div at bounding box center [166, 161] width 103 height 124
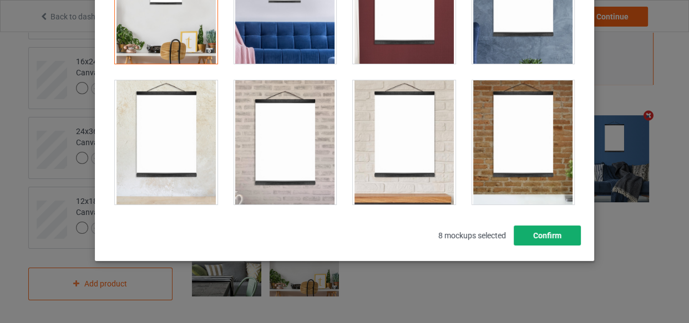
click at [546, 235] on button "Confirm" at bounding box center [546, 236] width 67 height 20
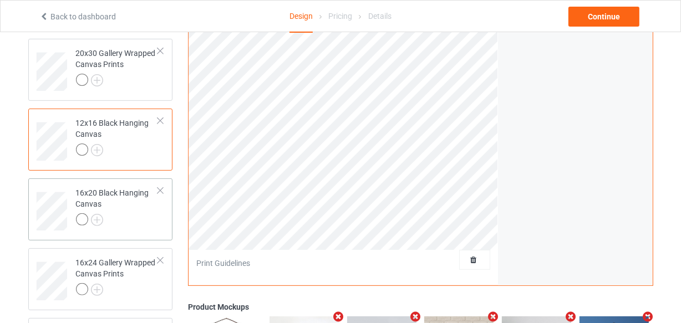
click at [131, 206] on div "16x20 Black Hanging Canvas" at bounding box center [117, 206] width 83 height 38
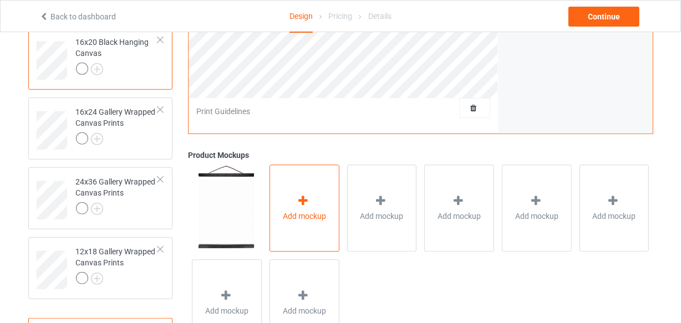
click at [279, 207] on div "Add mockup" at bounding box center [304, 208] width 70 height 87
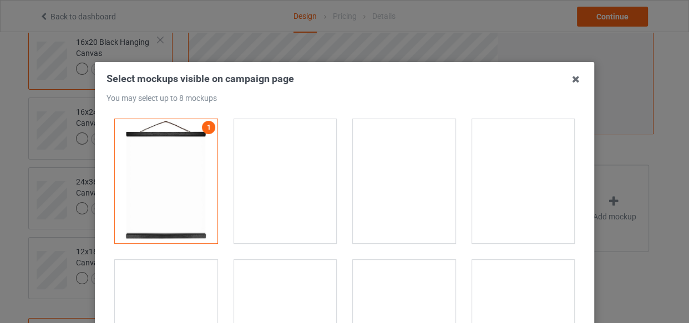
click at [276, 170] on div at bounding box center [285, 181] width 103 height 124
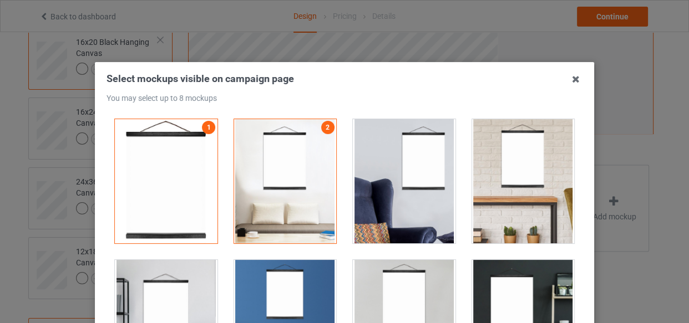
click at [377, 172] on div at bounding box center [404, 181] width 103 height 124
click at [484, 178] on div at bounding box center [523, 181] width 103 height 124
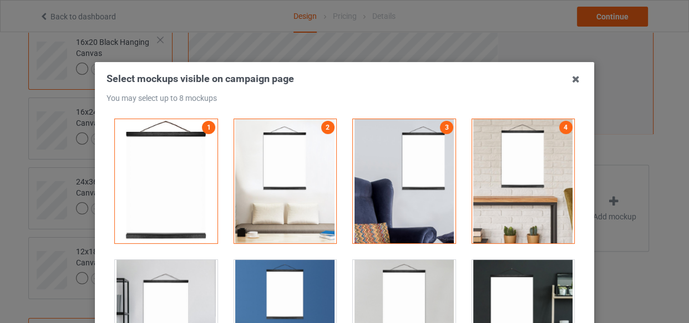
drag, startPoint x: 166, startPoint y: 277, endPoint x: 245, endPoint y: 277, distance: 78.7
click at [171, 277] on div at bounding box center [166, 322] width 103 height 124
drag, startPoint x: 247, startPoint y: 277, endPoint x: 273, endPoint y: 274, distance: 26.2
click at [248, 277] on div at bounding box center [285, 322] width 103 height 124
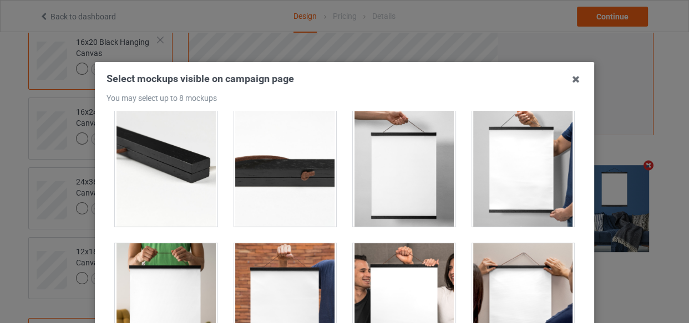
scroll to position [867, 0]
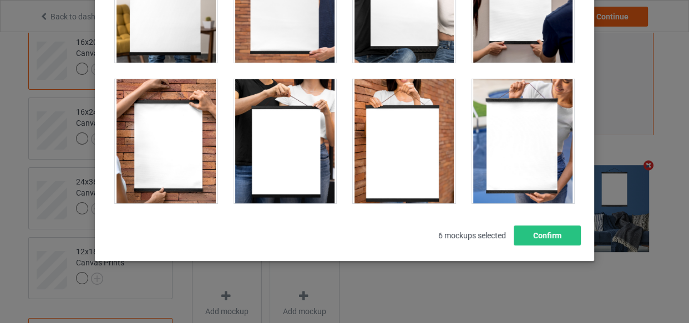
click at [532, 151] on div at bounding box center [523, 141] width 103 height 124
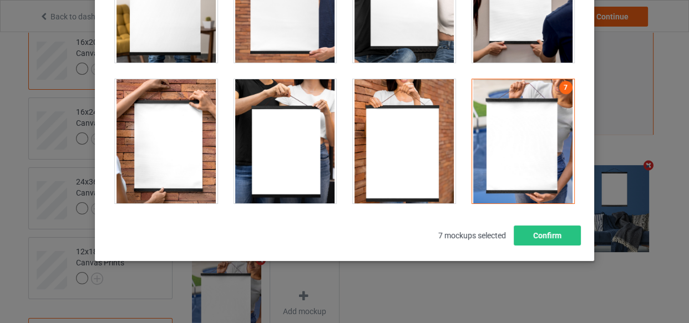
click at [408, 148] on div at bounding box center [404, 141] width 103 height 124
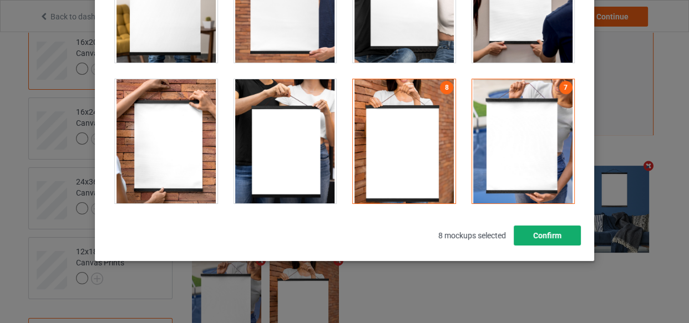
click at [541, 236] on button "Confirm" at bounding box center [546, 236] width 67 height 20
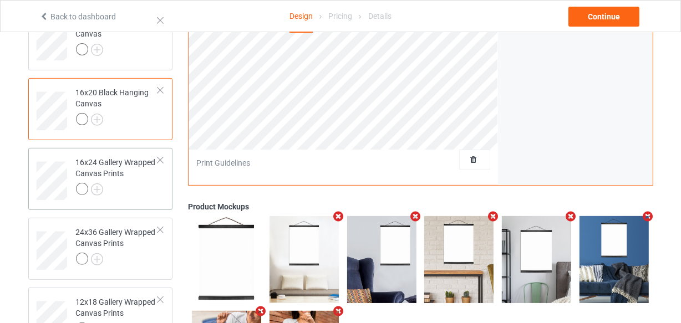
drag, startPoint x: 124, startPoint y: 197, endPoint x: 148, endPoint y: 183, distance: 27.1
click at [124, 197] on div at bounding box center [117, 191] width 83 height 16
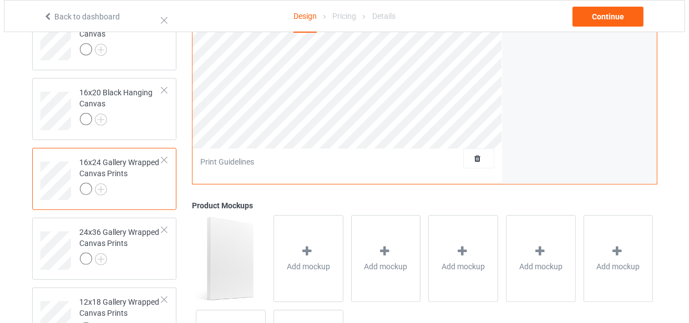
scroll to position [500, 0]
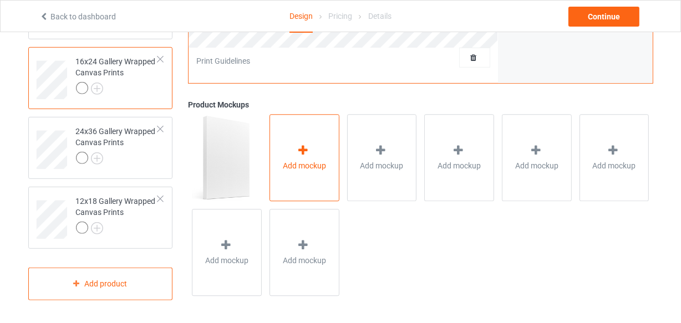
click at [286, 123] on div "Add mockup" at bounding box center [304, 158] width 70 height 87
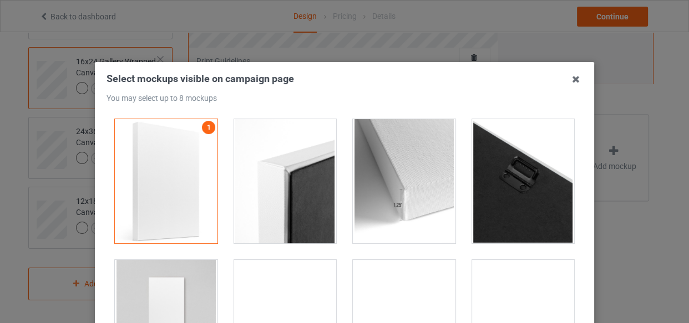
drag, startPoint x: 275, startPoint y: 155, endPoint x: 304, endPoint y: 167, distance: 31.1
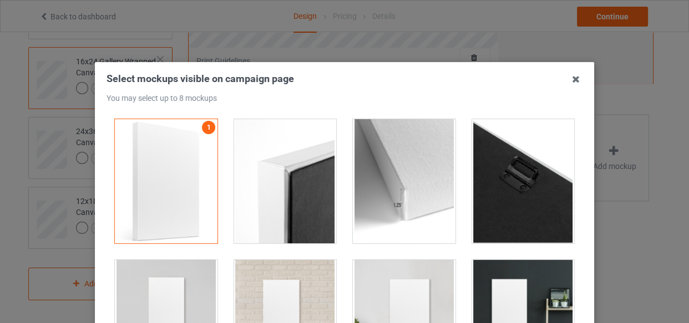
click at [274, 157] on div at bounding box center [285, 181] width 103 height 124
click at [487, 179] on div at bounding box center [523, 181] width 103 height 124
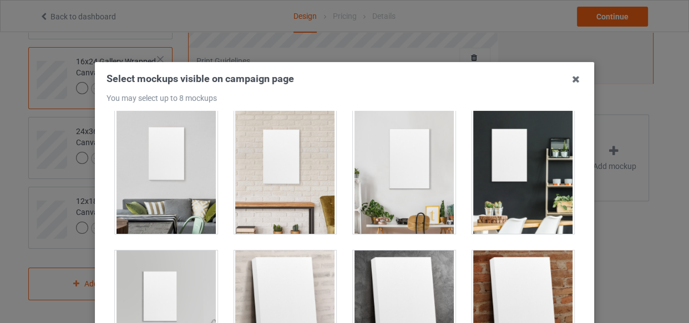
scroll to position [151, 0]
click at [527, 165] on div at bounding box center [523, 171] width 103 height 124
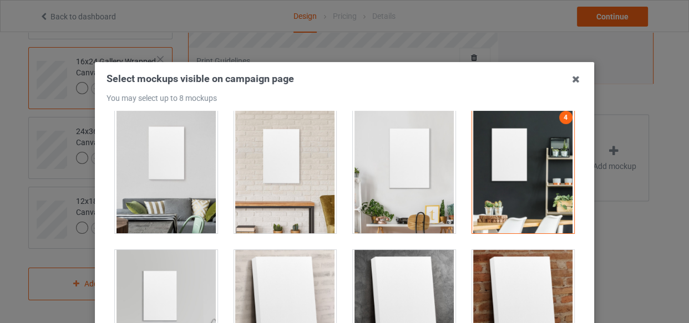
drag, startPoint x: 273, startPoint y: 173, endPoint x: 253, endPoint y: 177, distance: 20.4
click at [272, 174] on div at bounding box center [285, 171] width 103 height 124
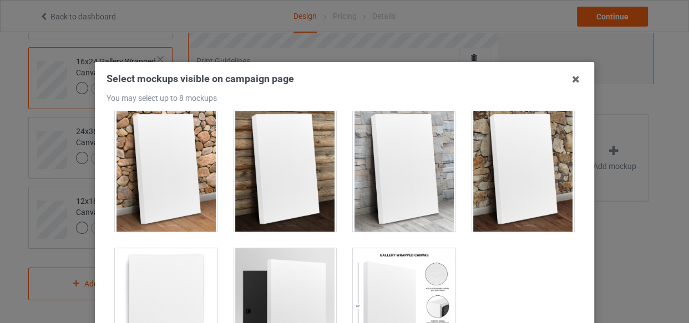
scroll to position [726, 0]
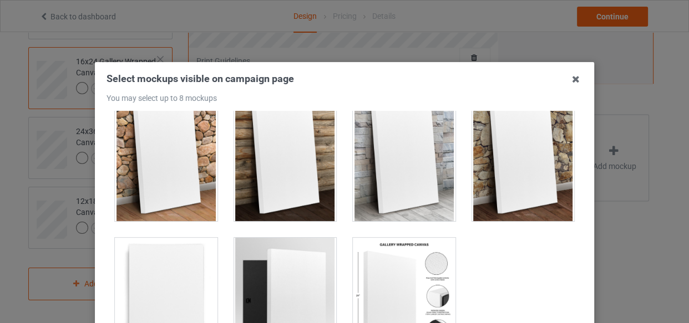
drag, startPoint x: 425, startPoint y: 259, endPoint x: 417, endPoint y: 260, distance: 8.4
click at [425, 260] on div at bounding box center [404, 300] width 103 height 124
click at [321, 249] on div at bounding box center [285, 300] width 103 height 124
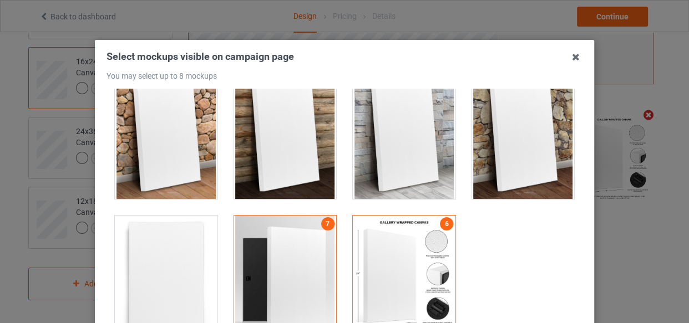
scroll to position [0, 0]
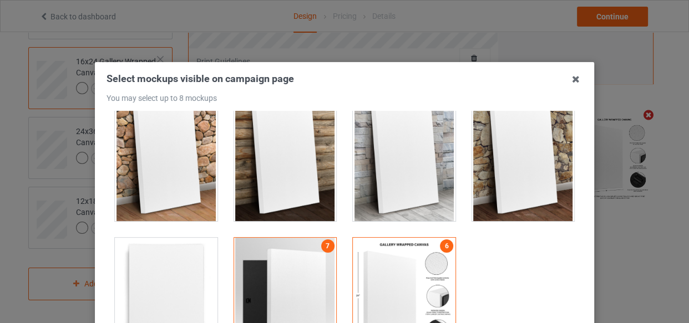
drag, startPoint x: 177, startPoint y: 184, endPoint x: 233, endPoint y: 183, distance: 55.5
click at [177, 183] on div at bounding box center [166, 159] width 103 height 124
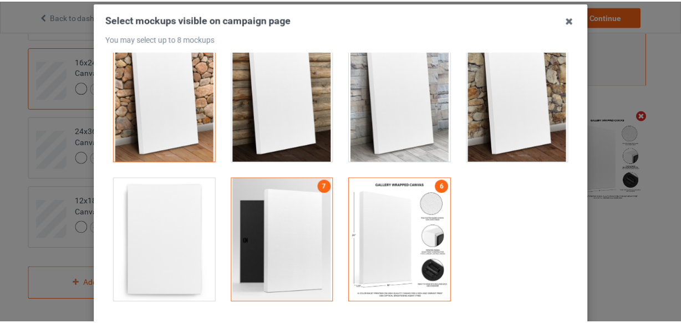
scroll to position [159, 0]
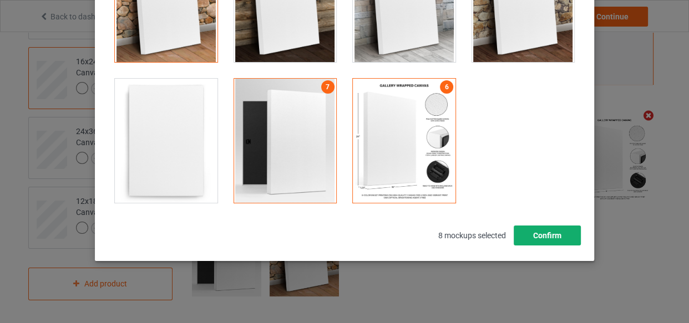
click at [551, 231] on button "Confirm" at bounding box center [546, 236] width 67 height 20
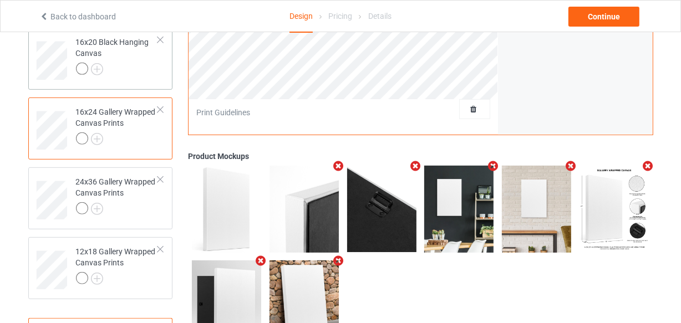
click at [133, 78] on td "16x20 Black Hanging Canvas" at bounding box center [117, 56] width 95 height 49
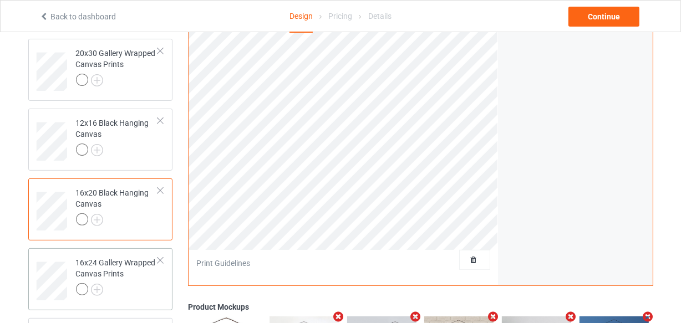
scroll to position [450, 0]
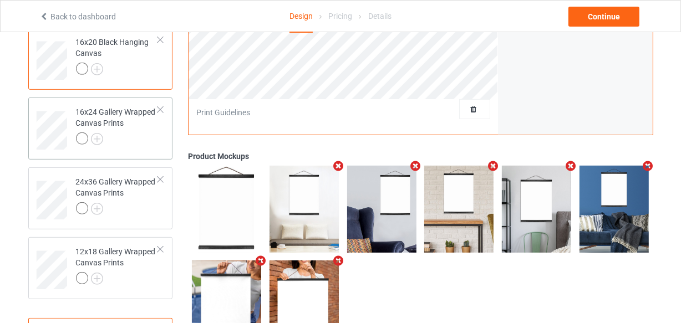
click at [126, 133] on div at bounding box center [117, 141] width 83 height 16
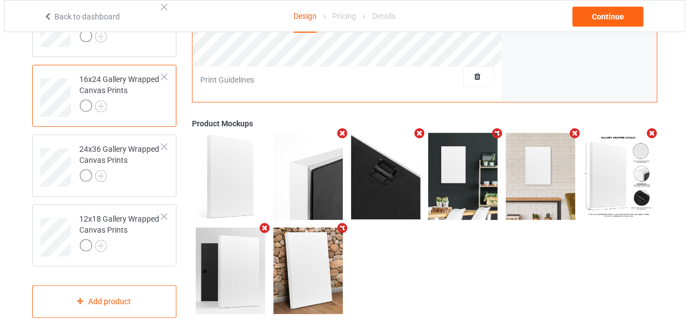
scroll to position [500, 0]
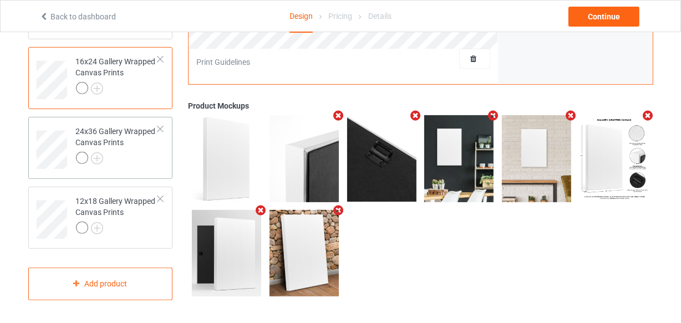
click at [129, 148] on div "24x36 Gallery Wrapped Canvas Prints" at bounding box center [117, 145] width 83 height 38
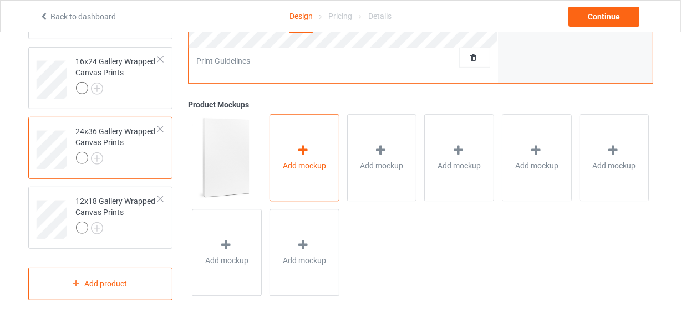
click at [288, 153] on div "Add mockup" at bounding box center [304, 158] width 70 height 87
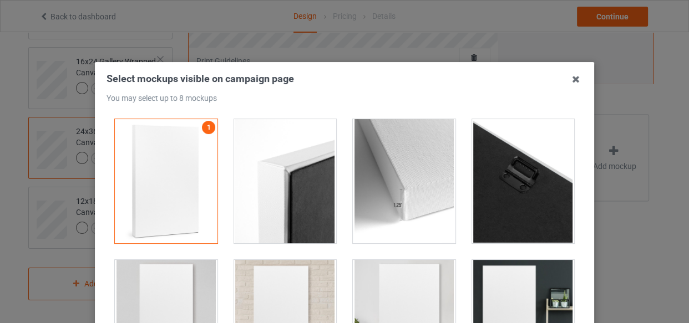
click at [271, 146] on div at bounding box center [285, 181] width 103 height 124
click at [532, 194] on div at bounding box center [523, 181] width 103 height 124
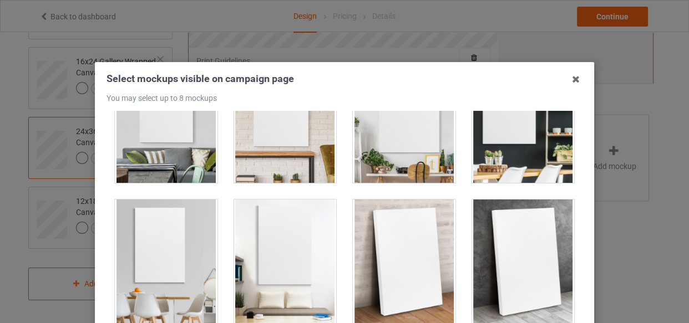
click at [157, 136] on div at bounding box center [166, 121] width 103 height 124
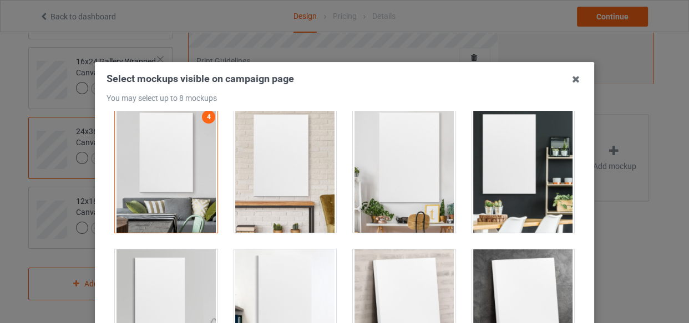
scroll to position [151, 0]
click at [491, 177] on div at bounding box center [523, 171] width 103 height 124
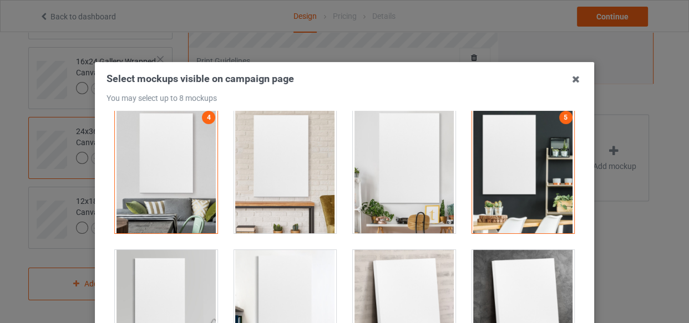
scroll to position [252, 0]
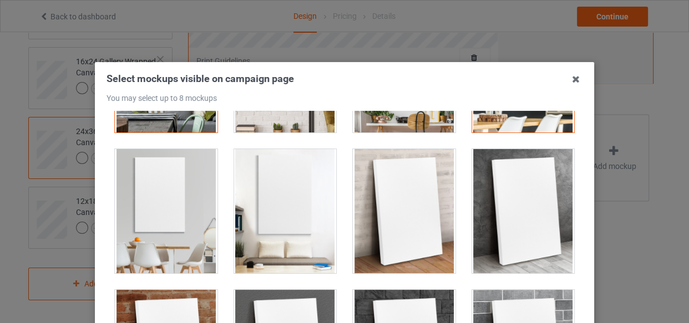
click at [173, 207] on div at bounding box center [166, 211] width 103 height 124
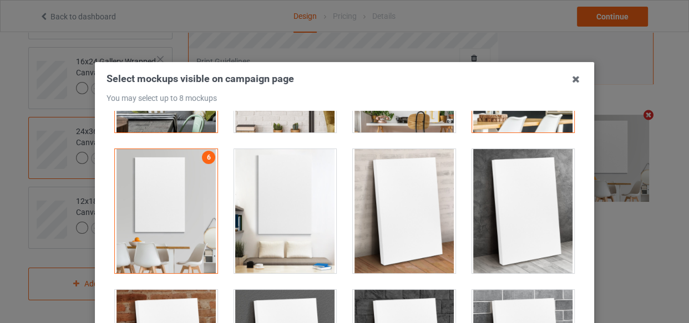
click at [503, 203] on div at bounding box center [523, 211] width 103 height 124
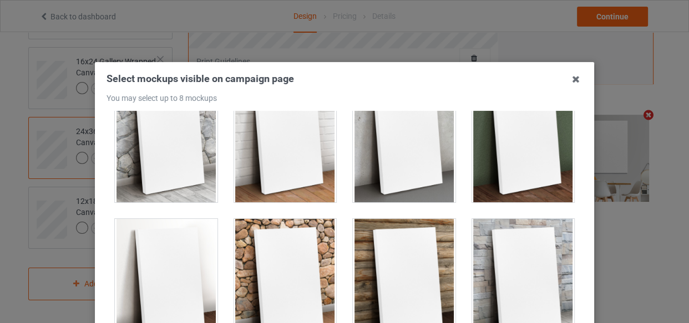
scroll to position [726, 0]
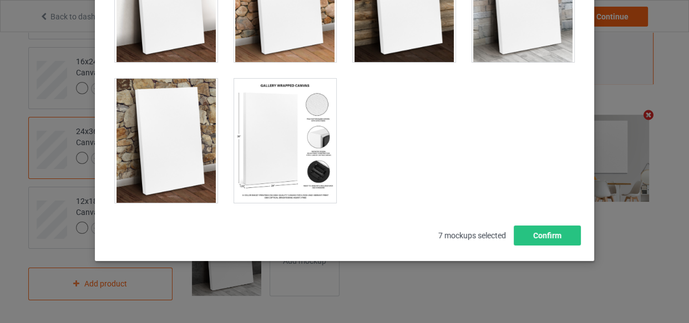
click at [290, 183] on div at bounding box center [285, 141] width 103 height 124
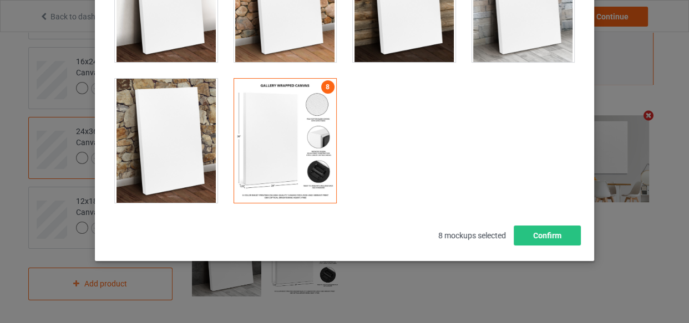
click at [150, 156] on div at bounding box center [166, 141] width 103 height 124
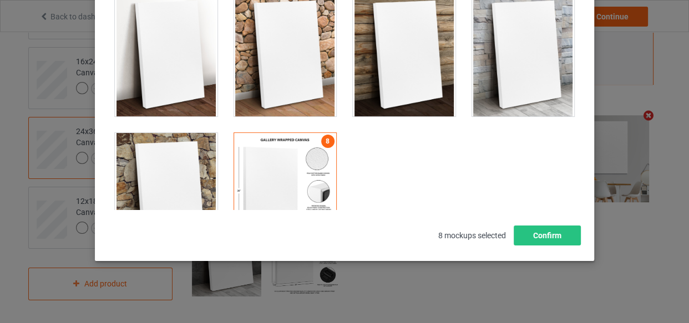
scroll to position [625, 0]
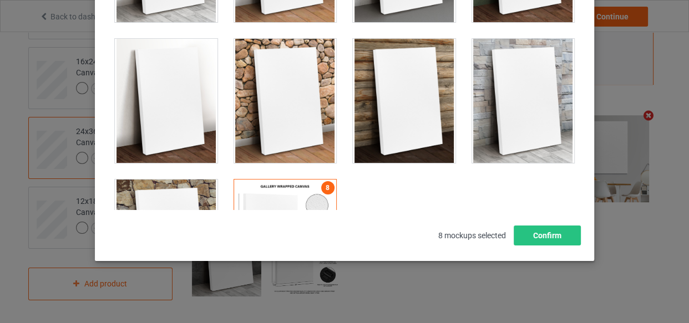
click at [388, 119] on div at bounding box center [404, 101] width 103 height 124
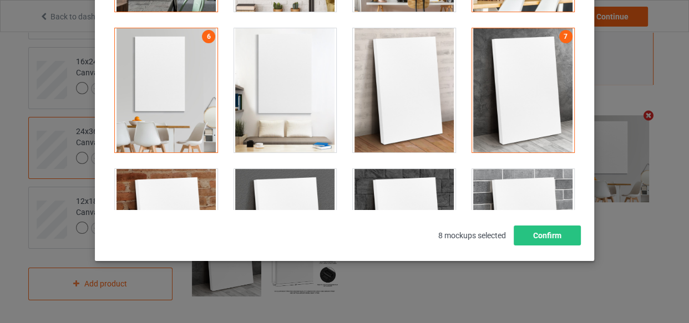
scroll to position [201, 0]
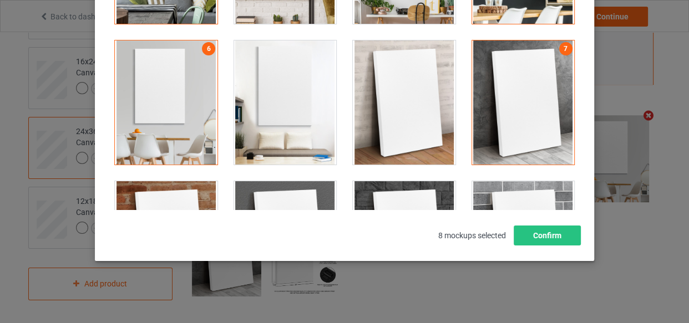
click at [397, 94] on div at bounding box center [404, 102] width 103 height 124
click at [543, 234] on button "Confirm" at bounding box center [546, 236] width 67 height 20
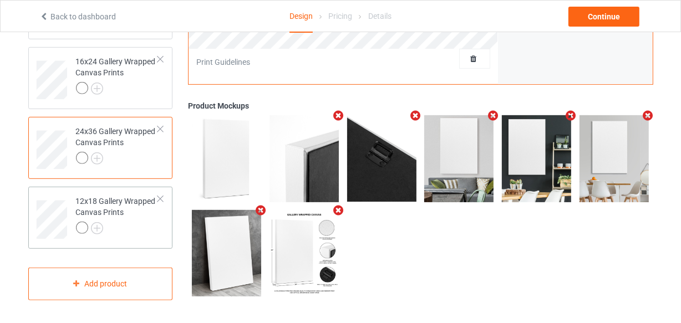
click at [141, 230] on div at bounding box center [117, 230] width 83 height 16
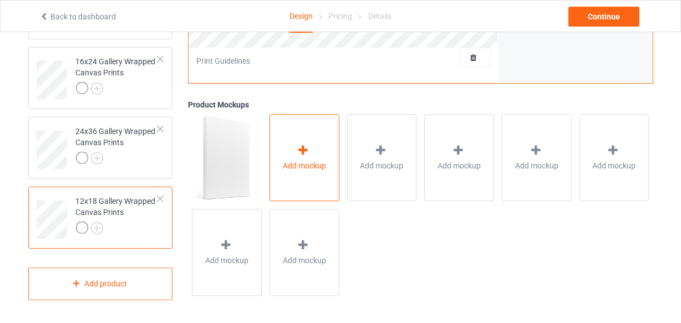
click at [315, 129] on div "Add mockup" at bounding box center [304, 158] width 70 height 87
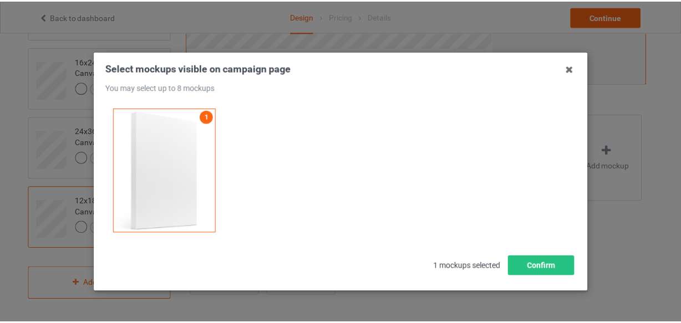
scroll to position [41, 0]
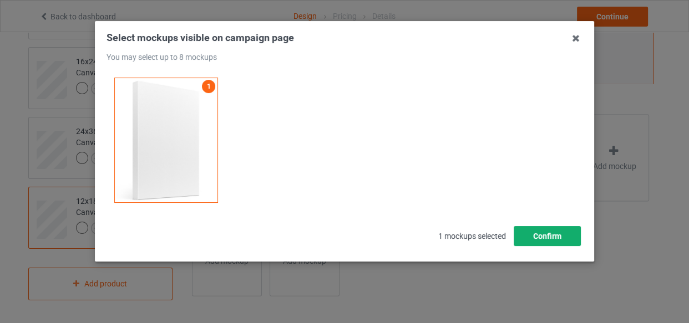
drag, startPoint x: 528, startPoint y: 241, endPoint x: 476, endPoint y: 236, distance: 52.4
click at [528, 241] on button "Confirm" at bounding box center [546, 236] width 67 height 20
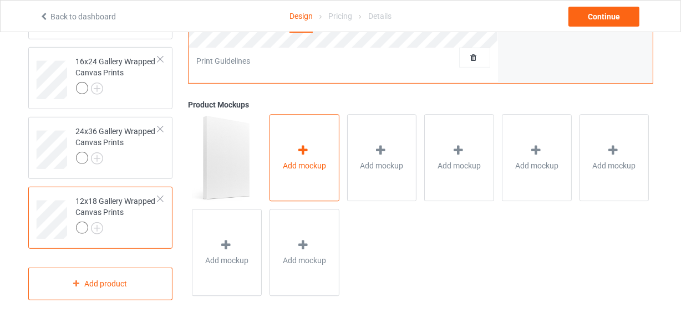
click at [325, 167] on span "Add mockup" at bounding box center [304, 165] width 43 height 11
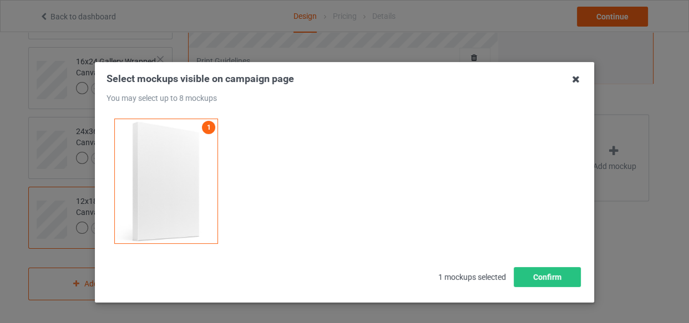
click at [569, 81] on icon at bounding box center [576, 79] width 18 height 18
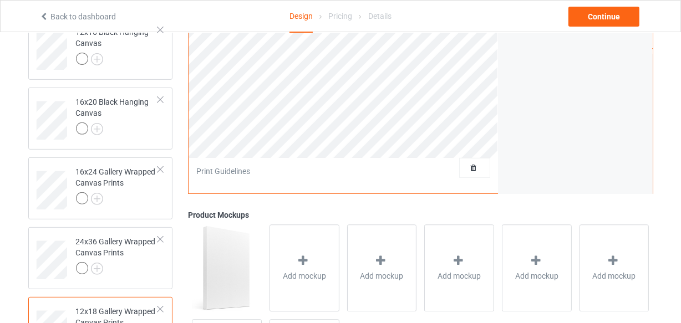
scroll to position [500, 0]
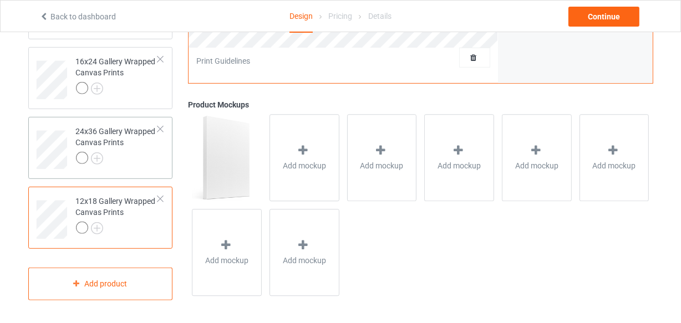
click at [126, 158] on div at bounding box center [117, 160] width 83 height 16
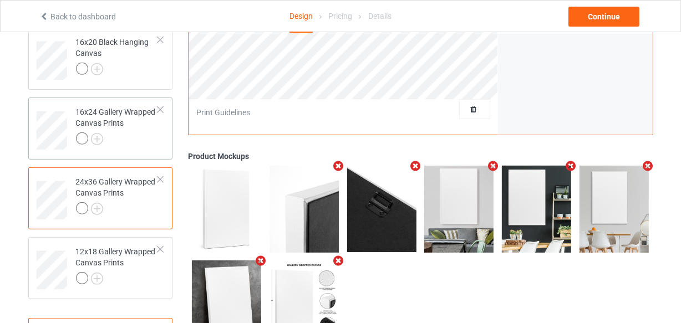
click at [130, 130] on div "16x24 Gallery Wrapped Canvas Prints" at bounding box center [117, 125] width 83 height 38
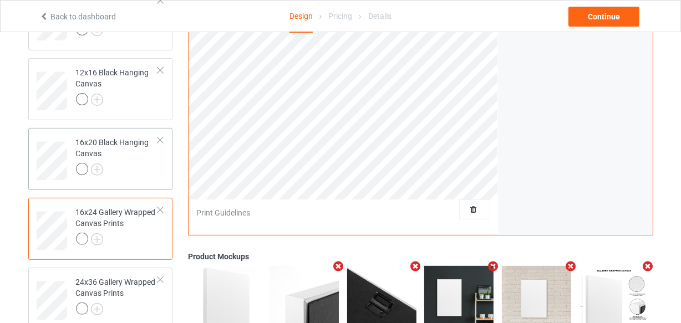
click at [138, 159] on div "16x20 Black Hanging Canvas" at bounding box center [117, 156] width 83 height 38
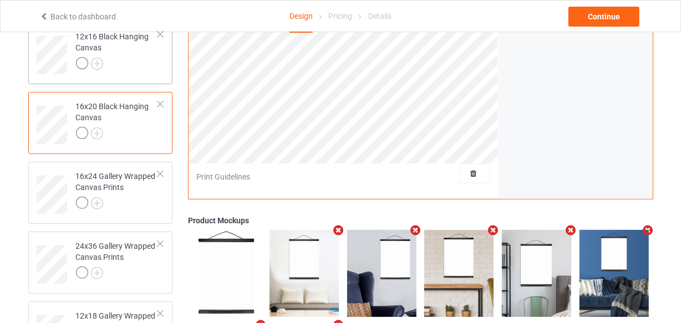
scroll to position [248, 0]
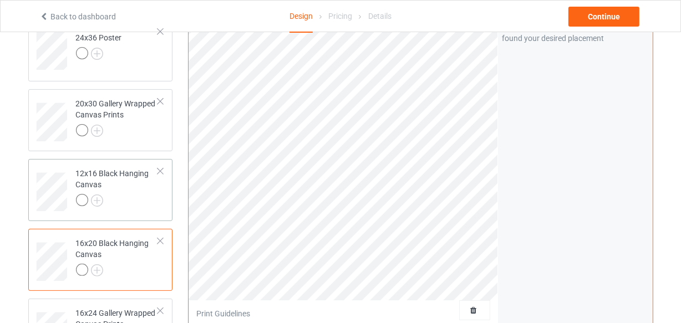
click at [133, 197] on div at bounding box center [117, 202] width 83 height 16
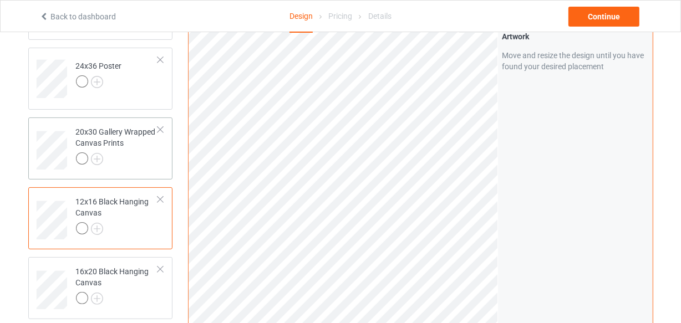
scroll to position [198, 0]
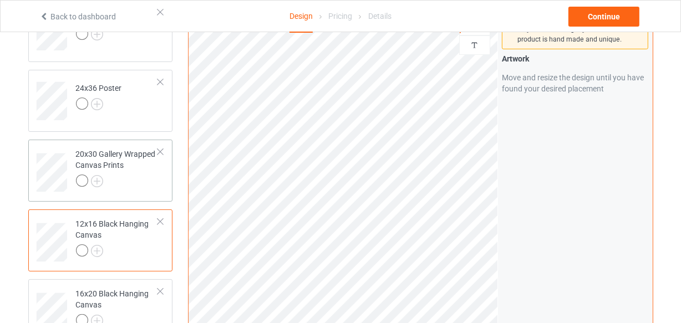
click at [128, 181] on div at bounding box center [117, 183] width 83 height 16
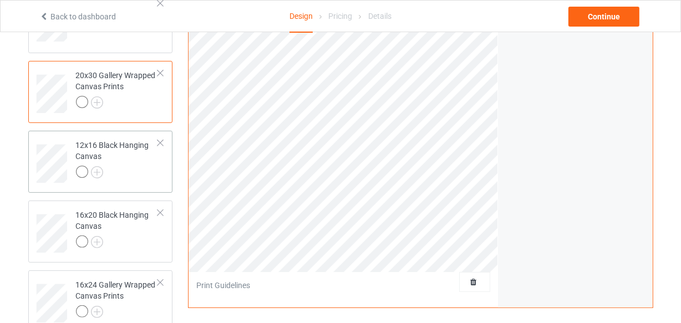
scroll to position [148, 0]
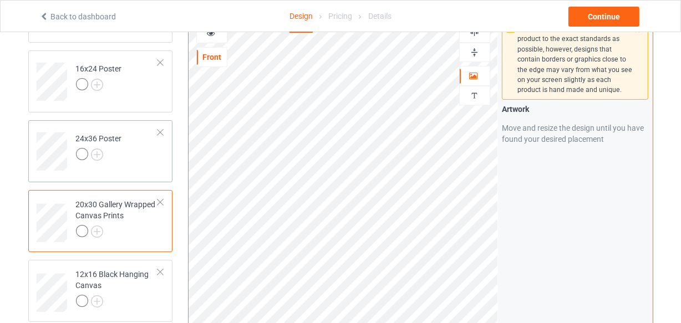
drag, startPoint x: 128, startPoint y: 170, endPoint x: 166, endPoint y: 159, distance: 39.7
click at [128, 169] on td "24x36 Poster" at bounding box center [117, 148] width 95 height 46
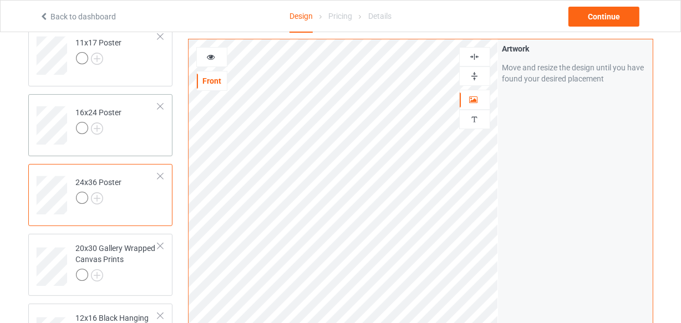
scroll to position [47, 0]
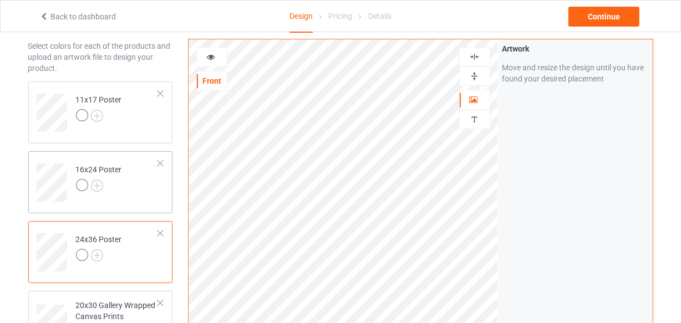
click at [129, 206] on div "16x24 Poster" at bounding box center [100, 182] width 145 height 62
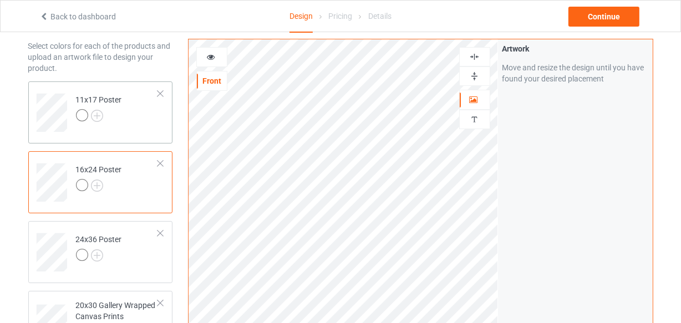
click at [144, 126] on td "11x17 Poster" at bounding box center [117, 109] width 95 height 46
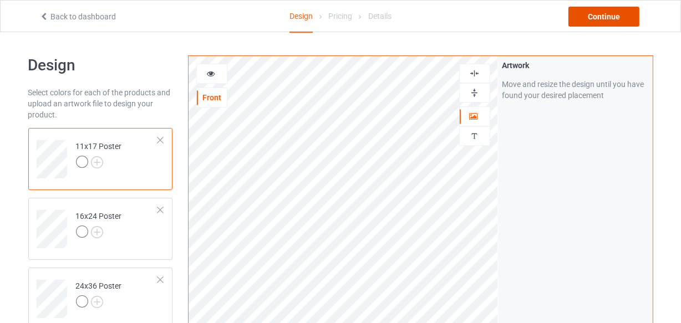
click at [591, 16] on div "Continue" at bounding box center [603, 17] width 71 height 20
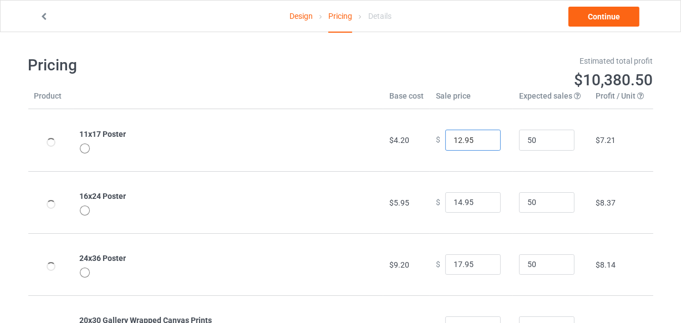
click at [482, 139] on input "12.95" at bounding box center [472, 140] width 55 height 21
type input "13.95"
click at [482, 139] on input "13.95" at bounding box center [472, 140] width 55 height 21
click at [482, 198] on input "15.95" at bounding box center [472, 202] width 55 height 21
click at [482, 198] on input "16.95" at bounding box center [472, 202] width 55 height 21
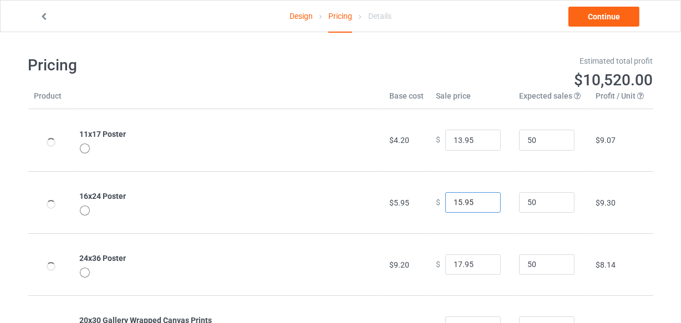
type input "15.95"
click at [482, 205] on input "15.95" at bounding box center [472, 202] width 55 height 21
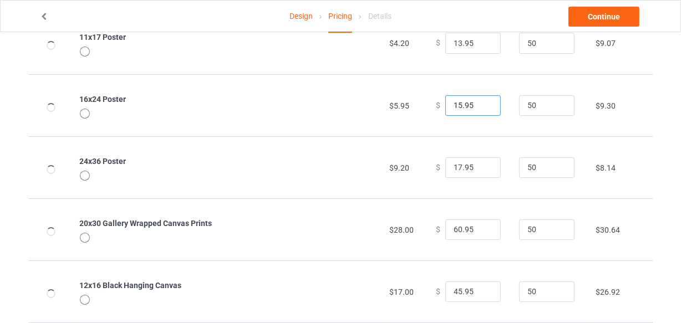
scroll to position [100, 0]
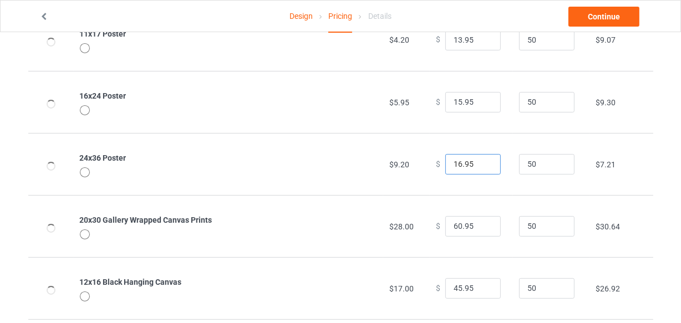
click at [481, 166] on input "16.95" at bounding box center [472, 164] width 55 height 21
click at [481, 161] on input "17.95" at bounding box center [472, 164] width 55 height 21
type input "18.95"
click at [481, 161] on input "18.95" at bounding box center [472, 164] width 55 height 21
click at [482, 221] on input "61.95" at bounding box center [472, 226] width 55 height 21
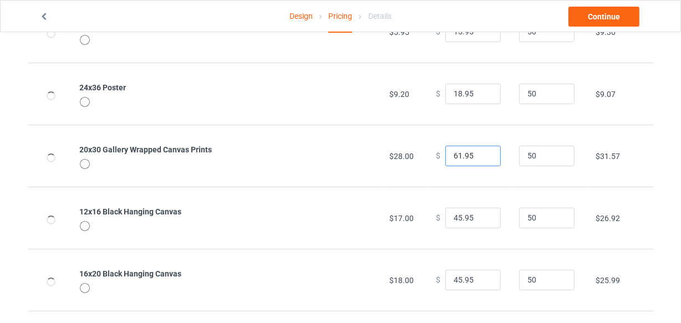
scroll to position [201, 0]
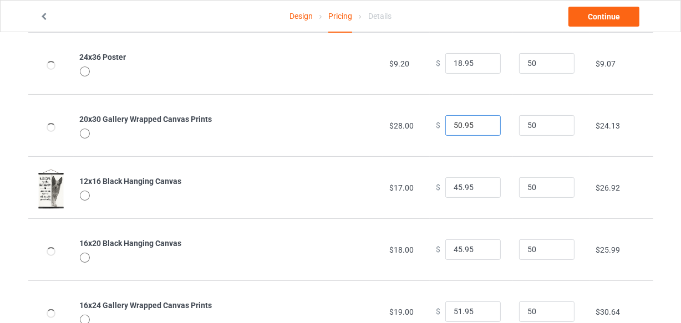
click at [481, 128] on input "50.95" at bounding box center [472, 125] width 55 height 21
click at [481, 128] on input "48.95" at bounding box center [472, 125] width 55 height 21
click at [482, 128] on input "47.95" at bounding box center [472, 125] width 55 height 21
click at [482, 128] on input "46.95" at bounding box center [472, 125] width 55 height 21
click at [482, 128] on input "45.95" at bounding box center [472, 125] width 55 height 21
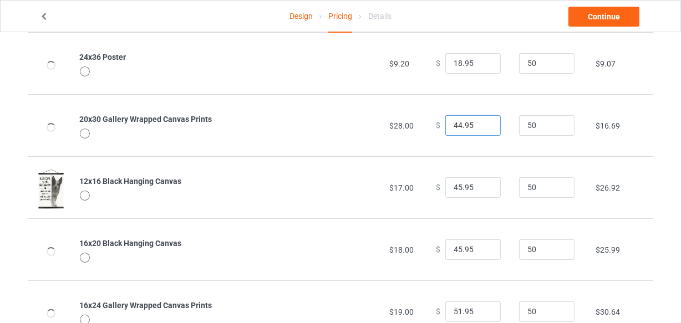
click at [482, 128] on input "44.95" at bounding box center [472, 125] width 55 height 21
click at [482, 128] on input "43.95" at bounding box center [472, 125] width 55 height 21
click at [482, 128] on input "42.95" at bounding box center [472, 125] width 55 height 21
click at [482, 128] on input "41.95" at bounding box center [472, 125] width 55 height 21
click at [482, 128] on input "40.95" at bounding box center [472, 125] width 55 height 21
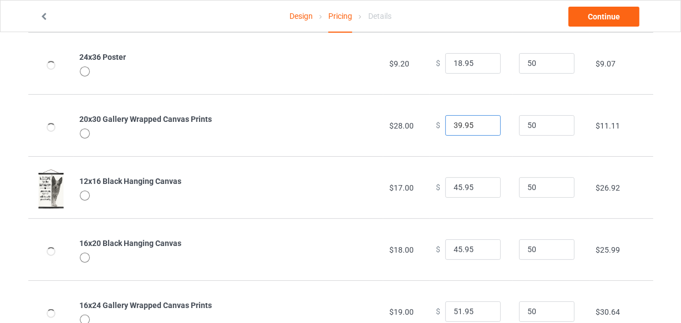
click at [482, 128] on input "39.95" at bounding box center [472, 125] width 55 height 21
click at [482, 128] on input "38.95" at bounding box center [472, 125] width 55 height 21
click at [482, 128] on input "37.95" at bounding box center [472, 125] width 55 height 21
type input "38.95"
click at [481, 121] on input "38.95" at bounding box center [472, 125] width 55 height 21
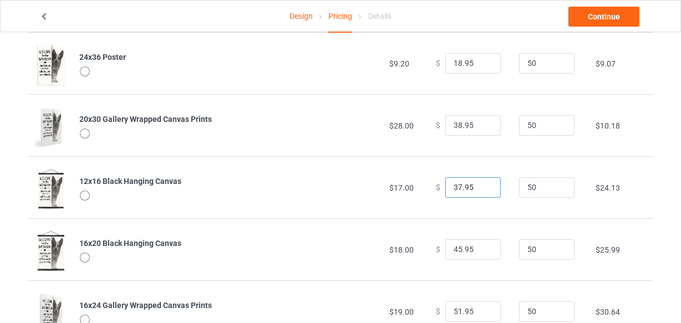
click at [481, 187] on input "37.95" at bounding box center [472, 187] width 55 height 21
click at [482, 189] on input "23.95" at bounding box center [472, 187] width 55 height 21
click at [483, 182] on input "24.95" at bounding box center [472, 187] width 55 height 21
click at [483, 183] on input "25.95" at bounding box center [472, 187] width 55 height 21
click at [483, 183] on input "26.95" at bounding box center [472, 187] width 55 height 21
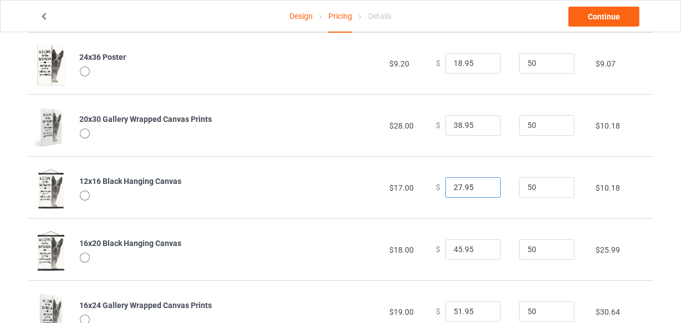
type input "27.95"
click at [483, 183] on input "27.95" at bounding box center [472, 187] width 55 height 21
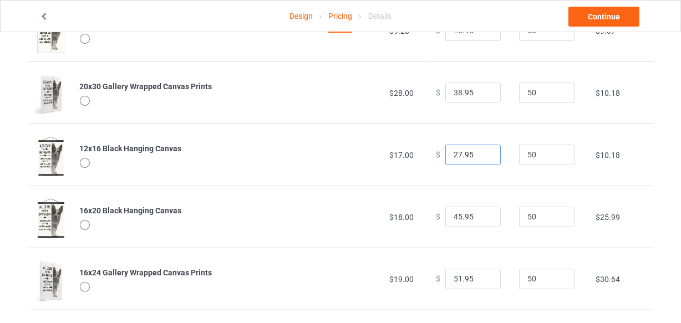
scroll to position [252, 0]
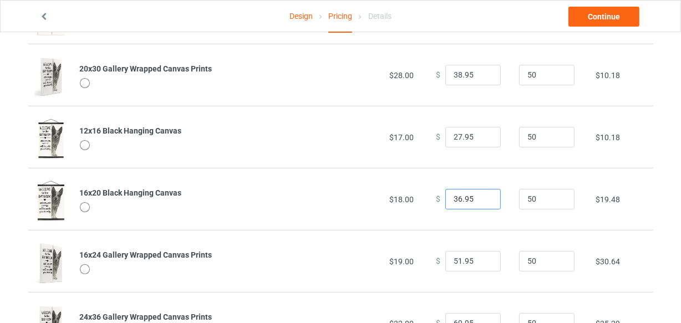
click at [481, 201] on input "36.95" at bounding box center [472, 199] width 55 height 21
click at [481, 201] on input "35.95" at bounding box center [472, 199] width 55 height 21
click at [481, 201] on input "34.95" at bounding box center [472, 199] width 55 height 21
click at [481, 201] on input "33.95" at bounding box center [472, 199] width 55 height 21
click at [481, 201] on input "32.95" at bounding box center [472, 199] width 55 height 21
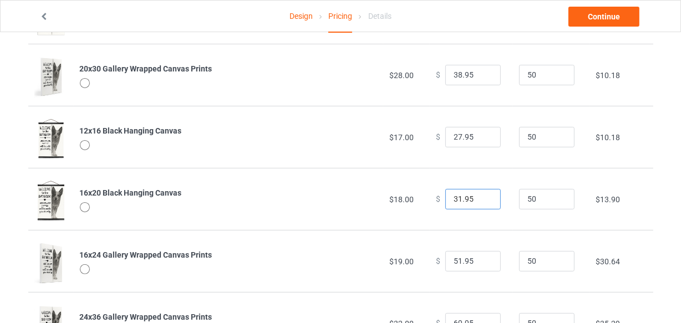
click at [481, 201] on input "31.95" at bounding box center [472, 199] width 55 height 21
click at [481, 201] on input "30.95" at bounding box center [472, 199] width 55 height 21
click at [481, 201] on input "29.95" at bounding box center [472, 199] width 55 height 21
click at [481, 201] on input "28.95" at bounding box center [472, 199] width 55 height 21
click at [481, 201] on input "27.95" at bounding box center [472, 199] width 55 height 21
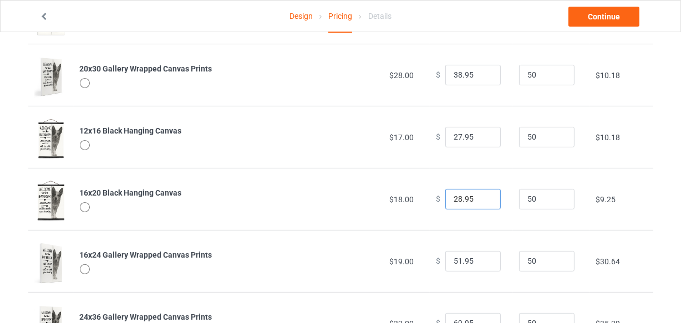
type input "28.95"
click at [483, 197] on input "28.95" at bounding box center [472, 199] width 55 height 21
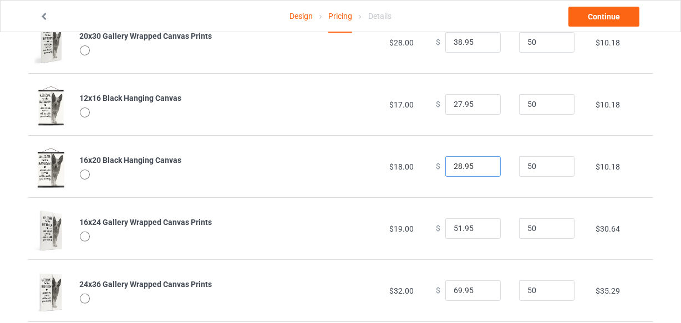
scroll to position [302, 0]
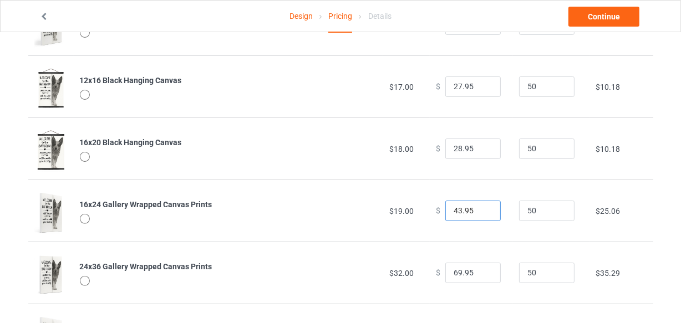
click at [483, 211] on input "43.95" at bounding box center [472, 211] width 55 height 21
click at [483, 211] on input "42.95" at bounding box center [472, 211] width 55 height 21
click at [483, 211] on input "41.95" at bounding box center [472, 211] width 55 height 21
click at [483, 211] on input "40.95" at bounding box center [472, 211] width 55 height 21
click at [483, 211] on input "39.95" at bounding box center [472, 211] width 55 height 21
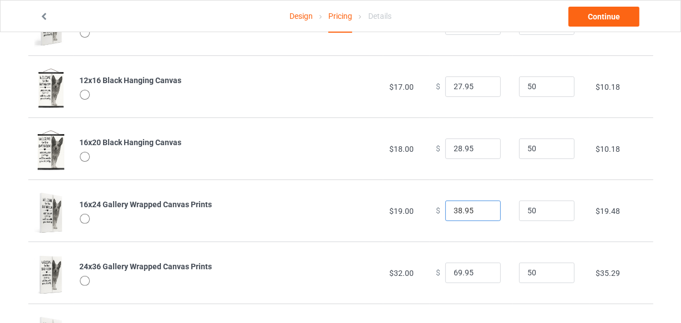
click at [483, 211] on input "38.95" at bounding box center [472, 211] width 55 height 21
click at [483, 211] on input "37.95" at bounding box center [472, 211] width 55 height 21
click at [483, 211] on input "36.95" at bounding box center [472, 211] width 55 height 21
click at [483, 211] on input "35.95" at bounding box center [472, 211] width 55 height 21
click at [483, 211] on input "34.95" at bounding box center [472, 211] width 55 height 21
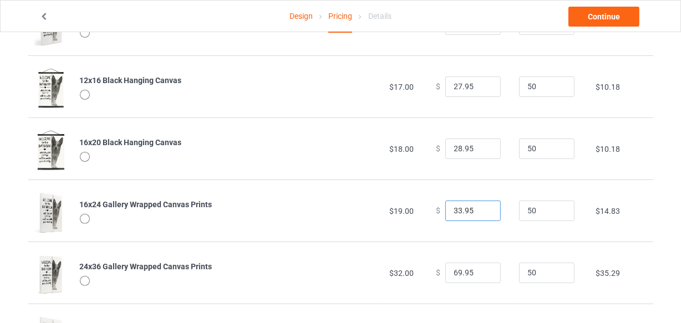
click at [483, 211] on input "33.95" at bounding box center [472, 211] width 55 height 21
click at [483, 211] on input "32.95" at bounding box center [472, 211] width 55 height 21
click at [483, 211] on input "31.95" at bounding box center [472, 211] width 55 height 21
click at [483, 211] on input "30.95" at bounding box center [472, 211] width 55 height 21
type input "29.95"
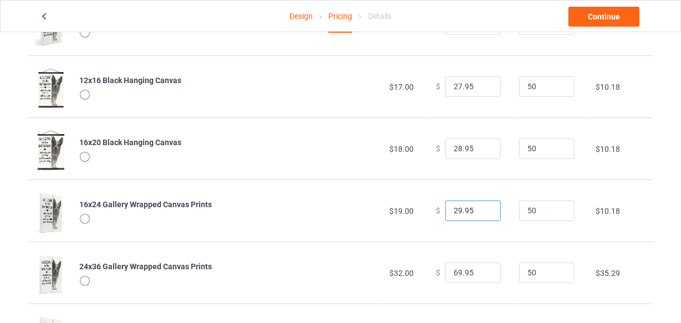
click at [483, 211] on input "29.95" at bounding box center [472, 211] width 55 height 21
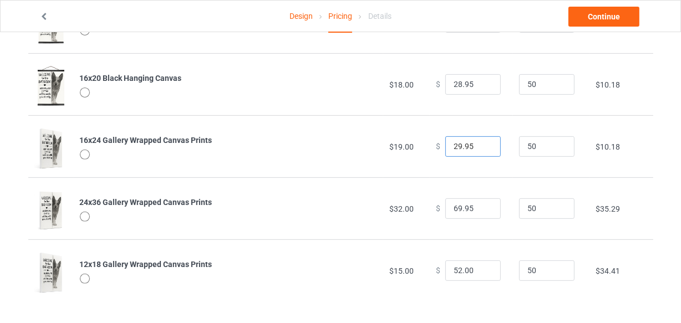
scroll to position [368, 0]
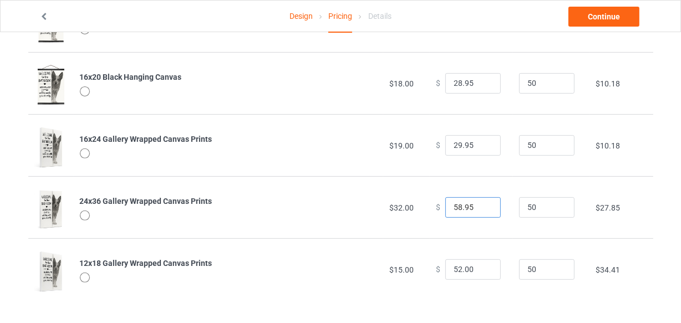
click at [482, 210] on input "58.95" at bounding box center [472, 207] width 55 height 21
click at [482, 210] on input "57.95" at bounding box center [472, 207] width 55 height 21
click at [482, 210] on input "56.95" at bounding box center [472, 207] width 55 height 21
click at [482, 210] on input "55.95" at bounding box center [472, 207] width 55 height 21
click at [482, 210] on input "54.95" at bounding box center [472, 207] width 55 height 21
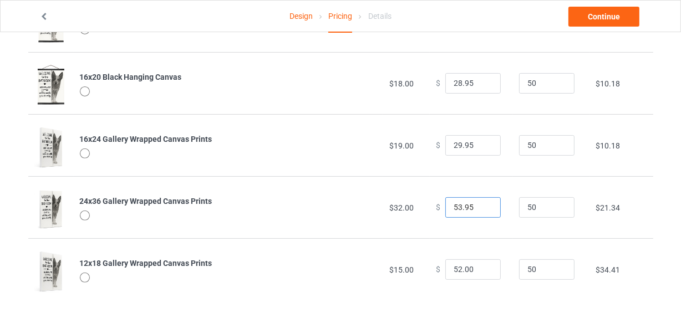
click at [482, 210] on input "53.95" at bounding box center [472, 207] width 55 height 21
click at [482, 210] on input "52.95" at bounding box center [472, 207] width 55 height 21
click at [482, 210] on input "51.95" at bounding box center [472, 207] width 55 height 21
click at [482, 210] on input "50.95" at bounding box center [472, 207] width 55 height 21
click at [482, 210] on input "49.95" at bounding box center [472, 207] width 55 height 21
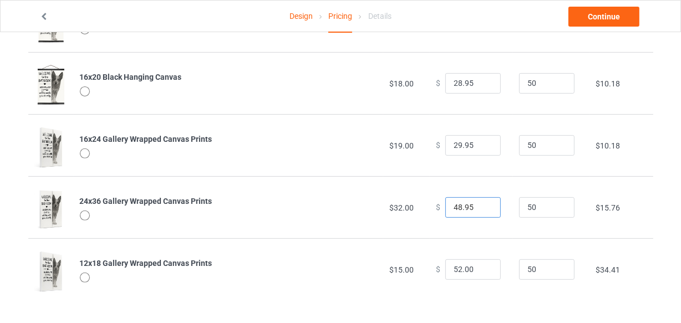
click at [482, 210] on input "48.95" at bounding box center [472, 207] width 55 height 21
click at [482, 210] on input "47.95" at bounding box center [472, 207] width 55 height 21
click at [483, 210] on input "46.95" at bounding box center [472, 207] width 55 height 21
click at [483, 210] on input "45.95" at bounding box center [472, 207] width 55 height 21
click at [483, 210] on input "44.95" at bounding box center [472, 207] width 55 height 21
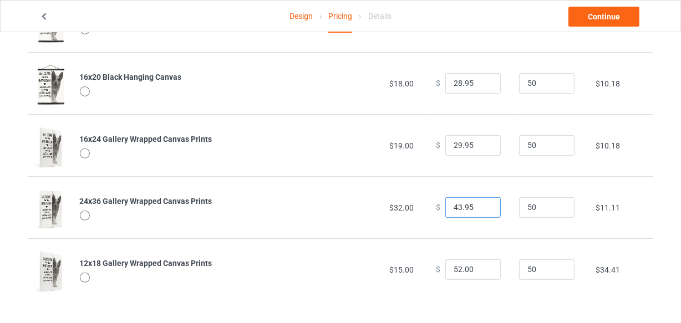
click at [483, 210] on input "43.95" at bounding box center [472, 207] width 55 height 21
type input "42.95"
click at [483, 210] on input "42.95" at bounding box center [472, 207] width 55 height 21
click at [483, 269] on input "36" at bounding box center [472, 270] width 55 height 21
click at [483, 269] on input "29" at bounding box center [472, 270] width 55 height 21
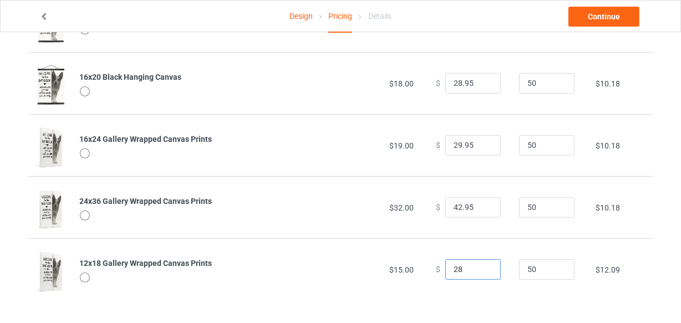
click at [483, 269] on input "28" at bounding box center [472, 270] width 55 height 21
click at [483, 269] on input "27" at bounding box center [472, 270] width 55 height 21
click at [483, 269] on input "26" at bounding box center [472, 270] width 55 height 21
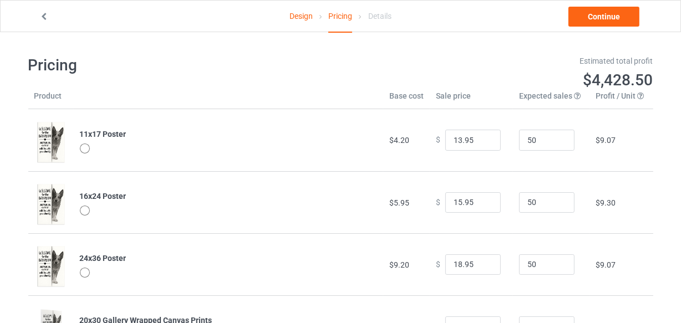
type input "26.00"
click at [599, 27] on div "Design Pricing Details Continue" at bounding box center [341, 16] width 618 height 31
click at [594, 11] on link "Continue" at bounding box center [603, 17] width 71 height 20
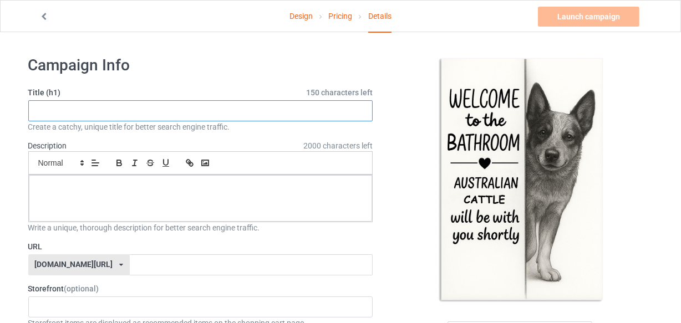
click at [160, 113] on input "text" at bounding box center [200, 110] width 345 height 21
paste input "WELCOME to the BATHROOM a Sheepadoodle will be with you shortly"
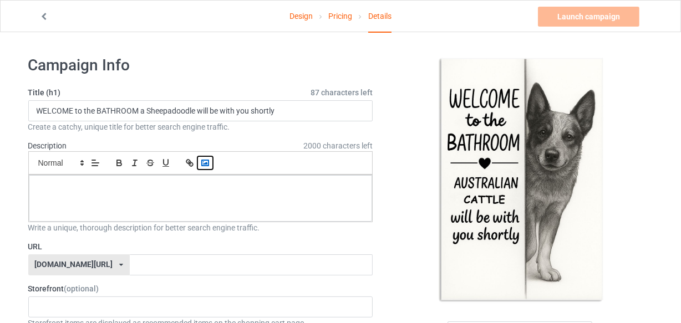
click at [204, 165] on icon "button" at bounding box center [205, 163] width 10 height 10
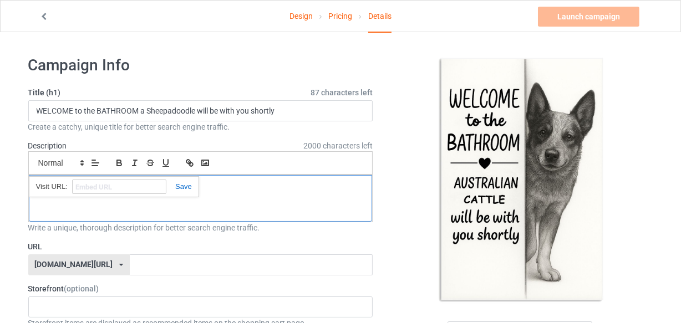
click at [121, 212] on div at bounding box center [201, 198] width 344 height 47
click at [196, 199] on div at bounding box center [201, 198] width 344 height 47
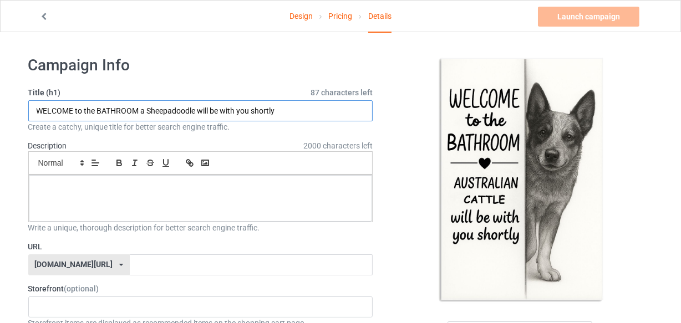
drag, startPoint x: 146, startPoint y: 108, endPoint x: 195, endPoint y: 111, distance: 49.5
click at [195, 111] on input "WELCOME to the BATHROOM a Sheepadoodle will be with you shortly" at bounding box center [200, 110] width 345 height 21
paste input "australian cattle dog"
click at [159, 109] on input "WELCOME to the BATHROOM a australian cattle dog will be with you shortly" at bounding box center [200, 110] width 345 height 21
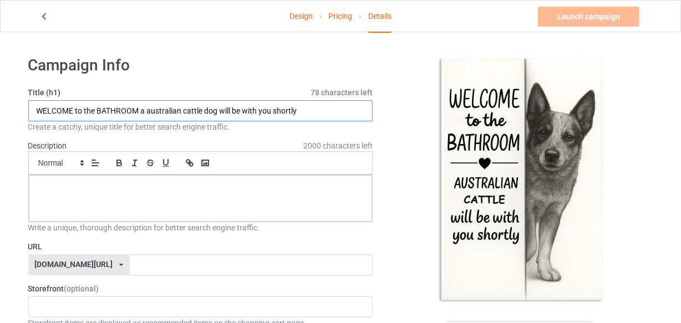
click at [159, 109] on input "WELCOME to the BATHROOM a australian cattle dog will be with you shortly" at bounding box center [200, 110] width 345 height 21
type input "WELCOME to the BATHROOM a australian cattle dog will be with you shortly"
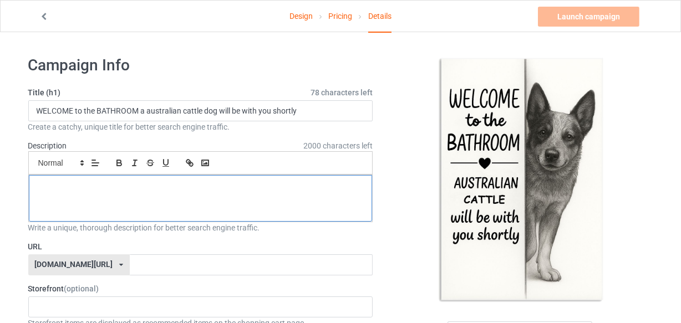
click at [190, 186] on p at bounding box center [201, 187] width 326 height 11
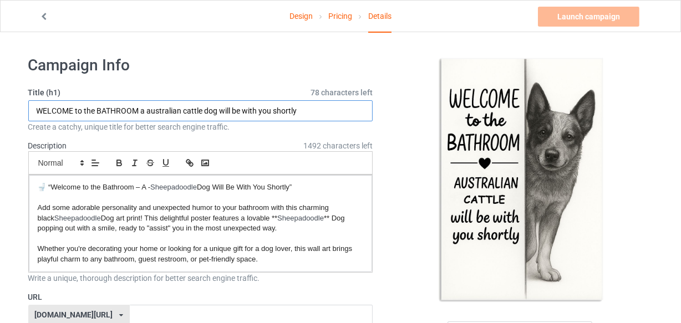
drag, startPoint x: 148, startPoint y: 109, endPoint x: 217, endPoint y: 109, distance: 69.3
click at [217, 109] on input "WELCOME to the BATHROOM a australian cattle dog will be with you shortly" at bounding box center [200, 110] width 345 height 21
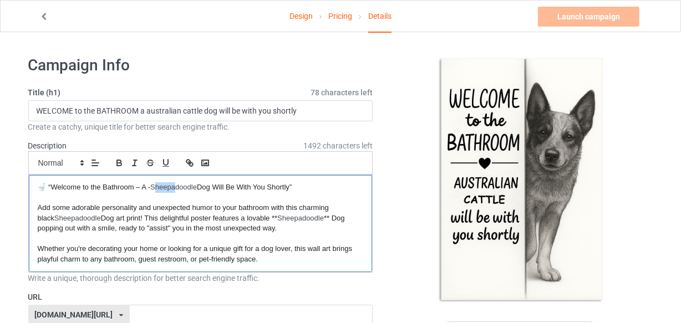
drag, startPoint x: 155, startPoint y: 184, endPoint x: 160, endPoint y: 189, distance: 6.3
click at [170, 186] on p "🚽 “Welcome to the Bathroom – A - Sheepadoodle Dog Will Be With You Shortly”" at bounding box center [201, 187] width 326 height 11
drag, startPoint x: 155, startPoint y: 186, endPoint x: 199, endPoint y: 188, distance: 43.9
click at [199, 188] on p "🚽 “Welcome to the Bathroom – A - Sheepadoodle Dog Will Be With You Shortly”" at bounding box center [201, 187] width 326 height 11
drag, startPoint x: 231, startPoint y: 188, endPoint x: 220, endPoint y: 186, distance: 11.8
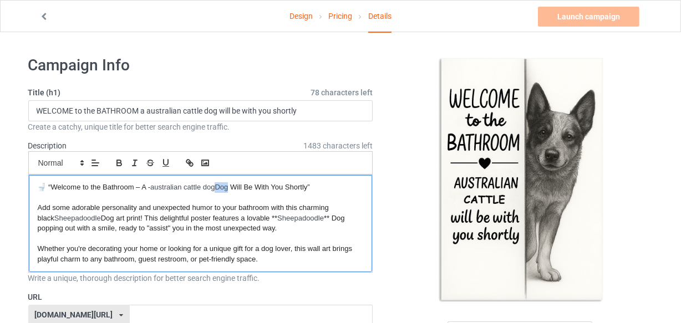
click at [220, 186] on span "Dog Will Be With You Shortly”" at bounding box center [262, 187] width 95 height 8
drag, startPoint x: 57, startPoint y: 215, endPoint x: 116, endPoint y: 218, distance: 60.0
click at [116, 218] on p "Add some adorable personality and unexpected humor to your bathroom with this c…" at bounding box center [201, 218] width 326 height 31
drag, startPoint x: 285, startPoint y: 217, endPoint x: 331, endPoint y: 221, distance: 46.2
click at [331, 221] on p "Add some adorable personality and unexpected humor to your bathroom with this c…" at bounding box center [201, 218] width 326 height 31
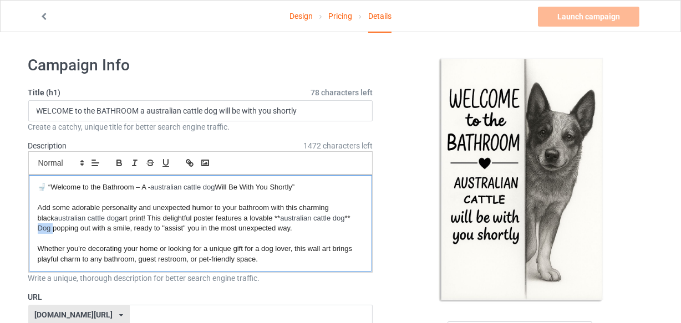
drag, startPoint x: 52, startPoint y: 228, endPoint x: 38, endPoint y: 231, distance: 13.5
click at [38, 231] on span "** Dog popping out with a smile, ready to "assist" you in the most unexpected w…" at bounding box center [195, 223] width 315 height 19
click at [330, 196] on p at bounding box center [201, 198] width 326 height 11
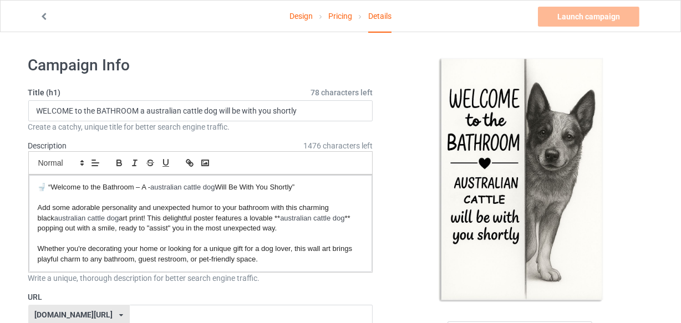
click at [242, 64] on h1 "Campaign Info" at bounding box center [200, 65] width 345 height 20
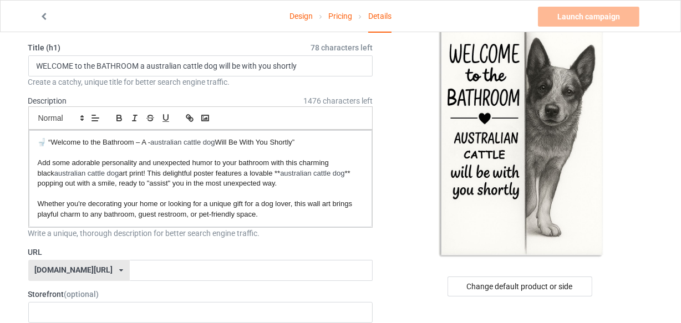
scroll to position [100, 0]
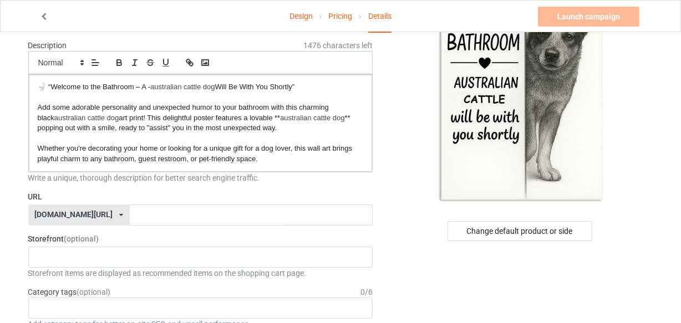
click at [398, 101] on div at bounding box center [520, 80] width 265 height 250
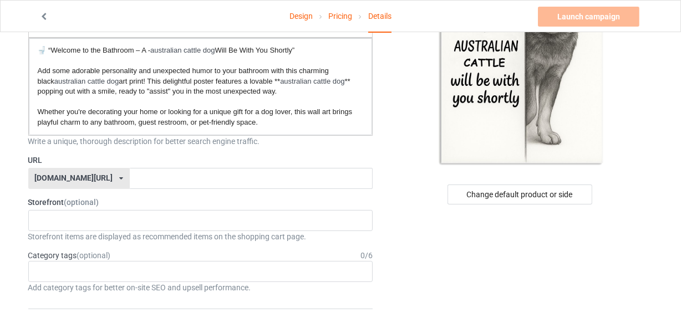
scroll to position [201, 0]
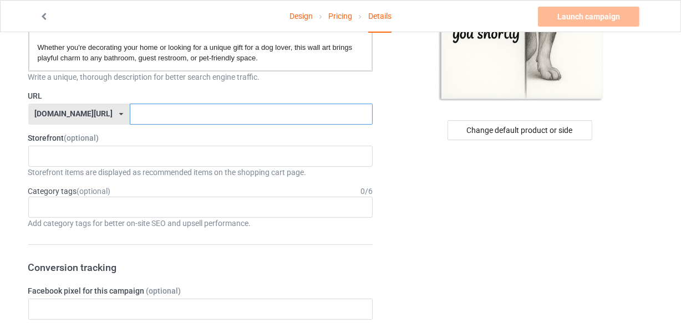
click at [196, 106] on input "text" at bounding box center [251, 114] width 243 height 21
click at [189, 109] on input "text" at bounding box center [251, 114] width 243 height 21
paste input "australian cattle dog"
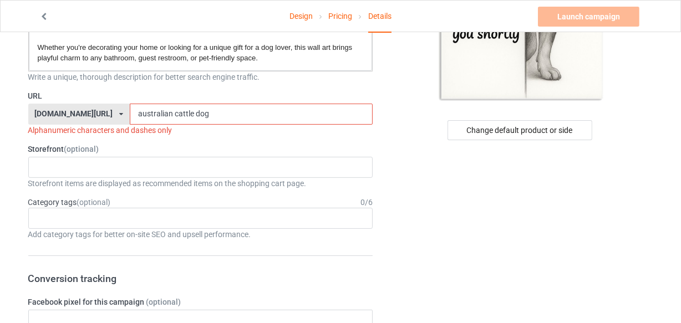
click at [148, 110] on input "australian cattle dog" at bounding box center [251, 114] width 243 height 21
click at [167, 111] on input "australian-cattle dog" at bounding box center [251, 114] width 243 height 21
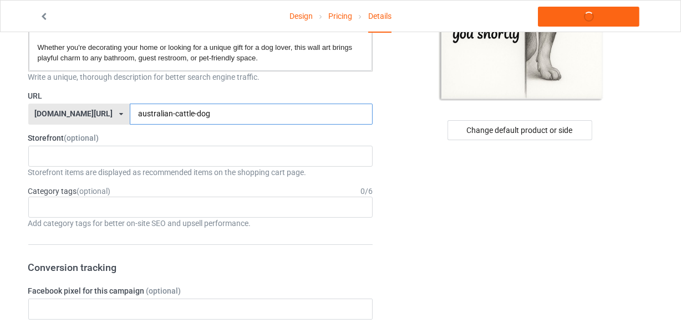
click at [187, 114] on input "australian-cattle-dog" at bounding box center [251, 114] width 243 height 21
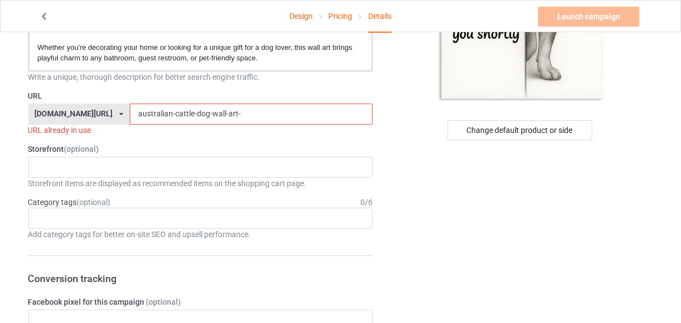
click at [130, 113] on input "australian-cattle-dog-wall-art-" at bounding box center [251, 114] width 243 height 21
click at [167, 112] on input "australian-cattle-dog-wall-art-" at bounding box center [251, 114] width 243 height 21
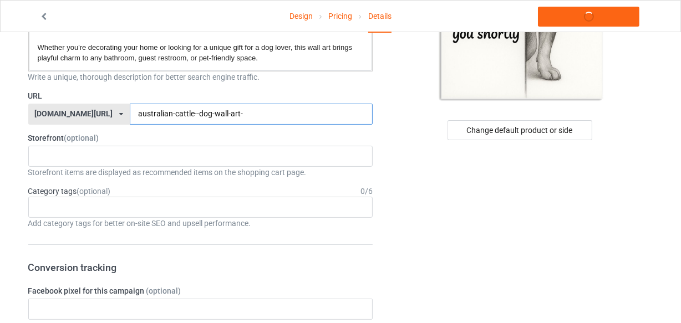
type input "australian-cattle--dog-wall-art-"
click at [261, 90] on label "URL" at bounding box center [200, 95] width 345 height 11
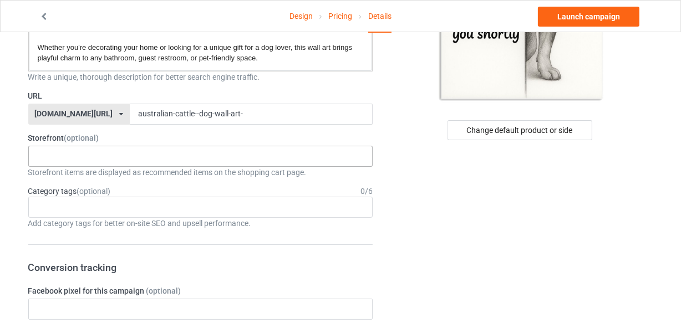
click at [115, 154] on div "LOOFDOGS 6625e2e5548ffa0031acfe30" at bounding box center [200, 156] width 345 height 21
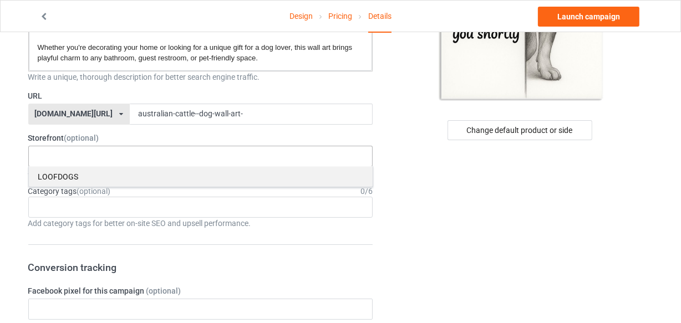
click at [97, 172] on div "LOOFDOGS" at bounding box center [201, 176] width 344 height 21
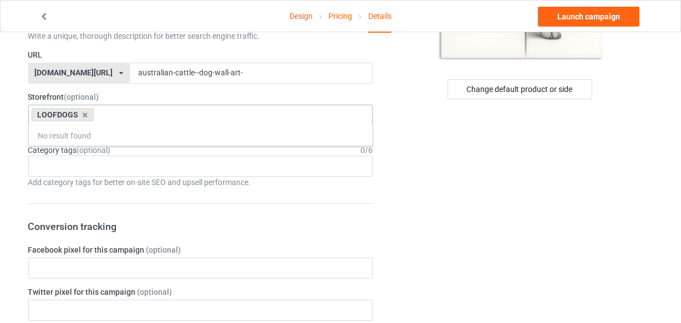
scroll to position [302, 0]
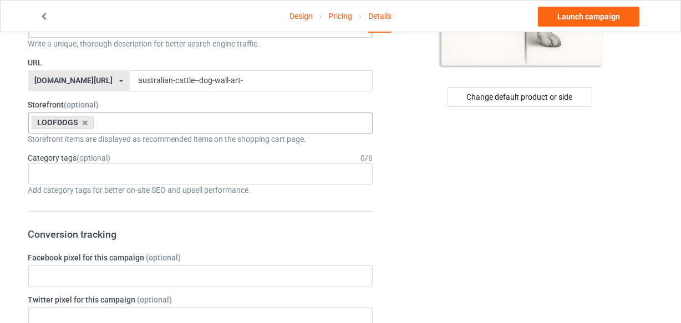
scroll to position [252, 0]
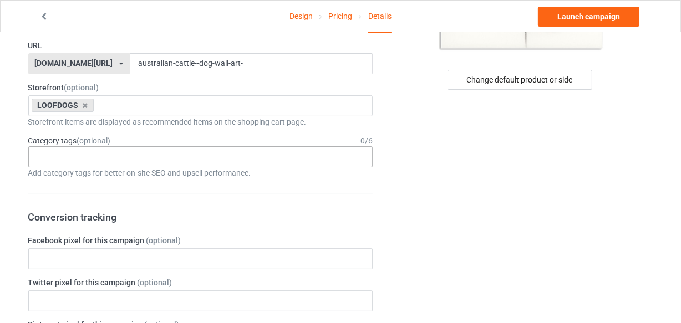
click at [79, 159] on div "Age > 1-19 > 1 Age > 1-12 Months > 1 Month Age > 1-12 Months Age > 1-19 Age > 1…" at bounding box center [200, 156] width 345 height 21
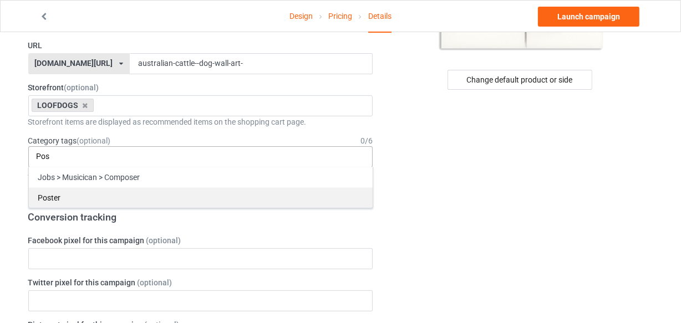
type input "Pos"
click at [60, 195] on div "Poster" at bounding box center [201, 197] width 344 height 21
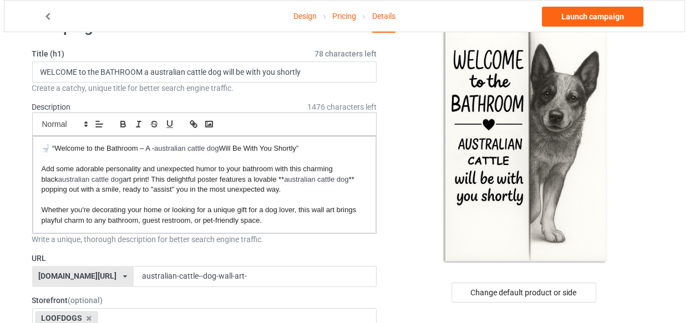
scroll to position [0, 0]
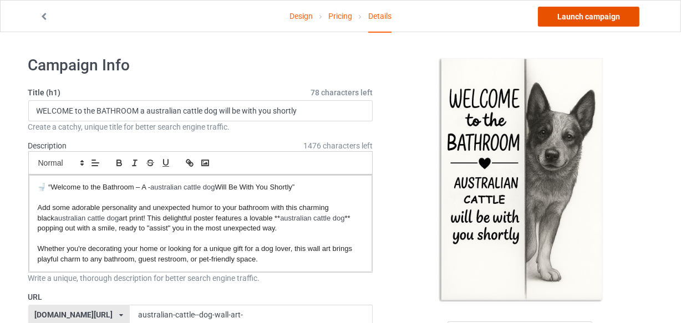
click at [576, 18] on link "Launch campaign" at bounding box center [588, 17] width 101 height 20
